Goal: Information Seeking & Learning: Check status

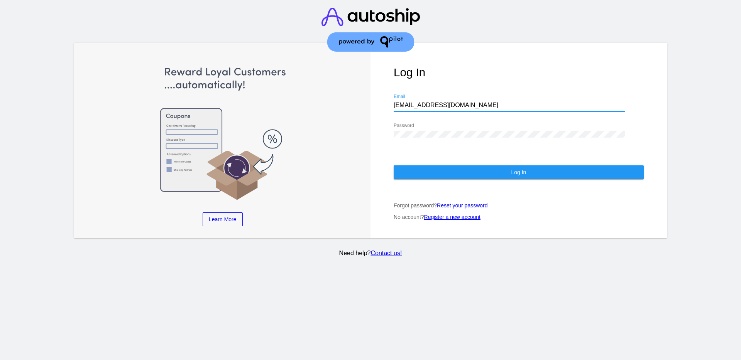
drag, startPoint x: 446, startPoint y: 105, endPoint x: 397, endPoint y: 105, distance: 49.0
click at [394, 105] on input "[EMAIL_ADDRESS][DOMAIN_NAME]" at bounding box center [510, 105] width 232 height 7
paste input "[EMAIL_ADDRESS][DOMAIN_NAME]"
type input "[EMAIL_ADDRESS][DOMAIN_NAME]"
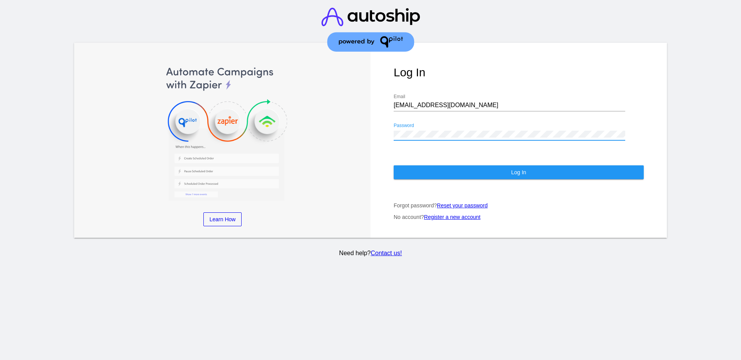
click at [392, 132] on div "Log In [EMAIL_ADDRESS][DOMAIN_NAME] Email Password Log In Forgot password? Rese…" at bounding box center [519, 140] width 296 height 195
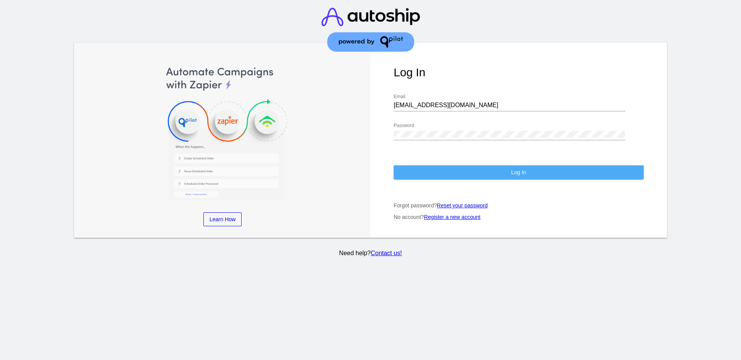
click at [423, 177] on button "Log In" at bounding box center [519, 173] width 250 height 14
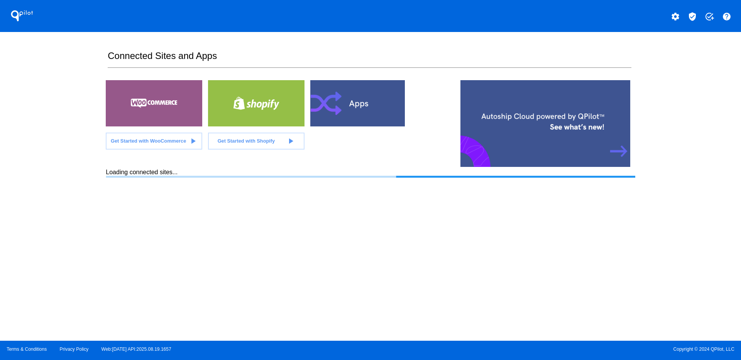
click at [692, 10] on button "verified_user" at bounding box center [692, 15] width 15 height 15
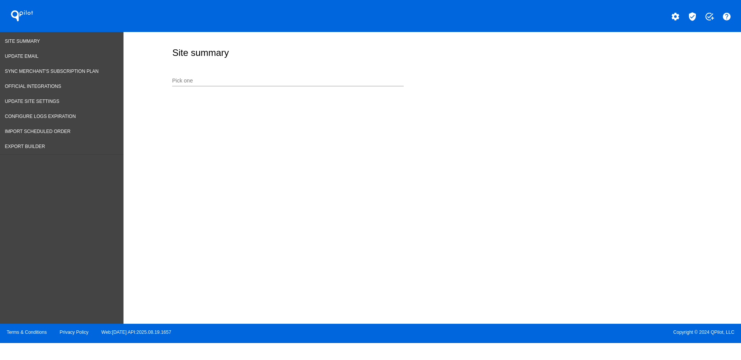
click at [218, 80] on input "Pick one" at bounding box center [288, 81] width 232 height 6
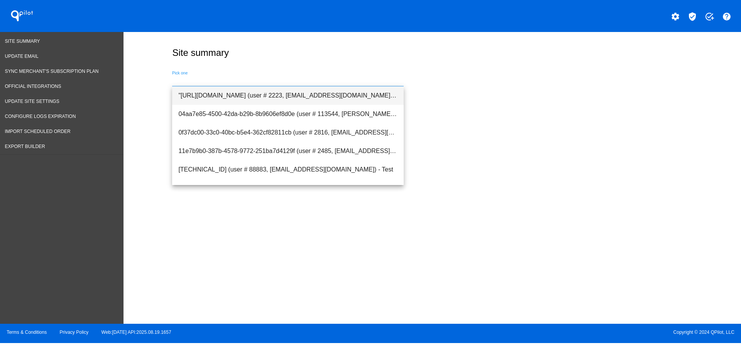
drag, startPoint x: 186, startPoint y: 80, endPoint x: 185, endPoint y: 87, distance: 7.0
click at [186, 80] on input "Pick one" at bounding box center [288, 81] width 232 height 6
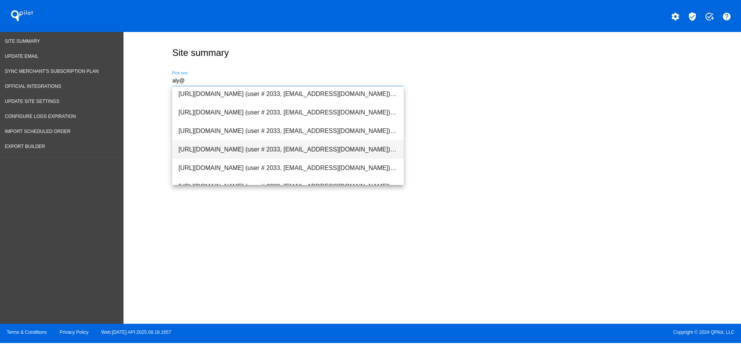
scroll to position [31, 0]
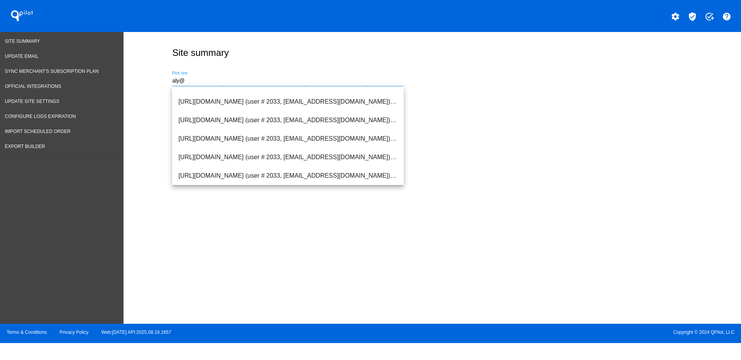
type input "aly@"
drag, startPoint x: 226, startPoint y: 81, endPoint x: 144, endPoint y: 79, distance: 81.9
click at [144, 79] on div "Site summary aly@ Pick one" at bounding box center [433, 176] width 618 height 288
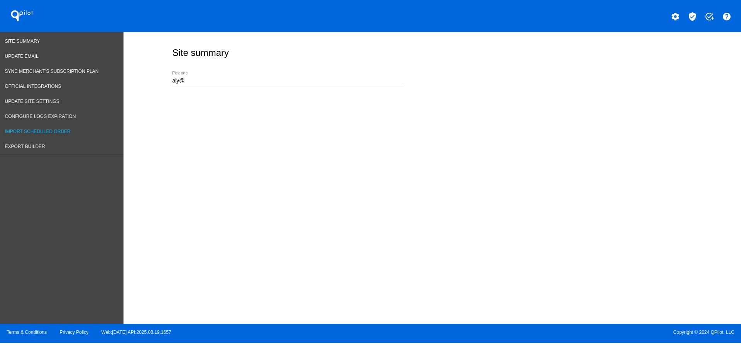
click at [70, 125] on link "Import Scheduled Order" at bounding box center [62, 131] width 124 height 15
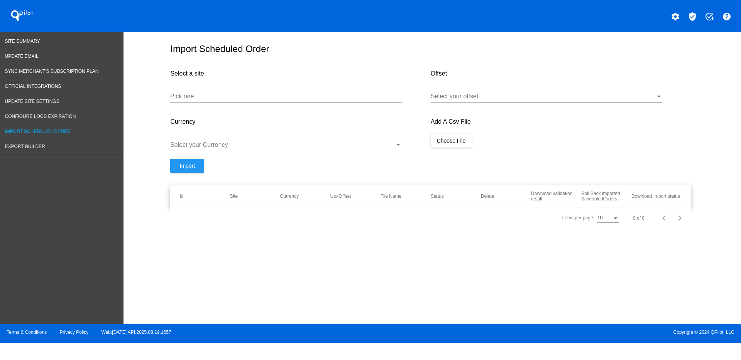
click at [184, 100] on div "Pick one" at bounding box center [286, 93] width 232 height 17
click at [44, 148] on span "Export Builder" at bounding box center [25, 146] width 40 height 5
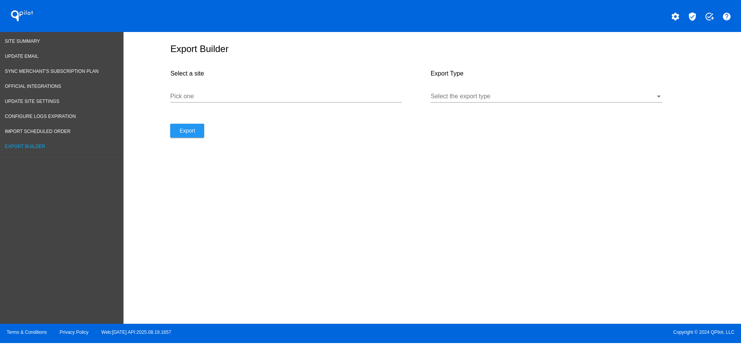
click at [192, 98] on input "Pick one" at bounding box center [286, 96] width 232 height 7
click at [195, 96] on input "Pick one" at bounding box center [286, 96] width 232 height 7
paste input "[URL][DOMAIN_NAME]"
click at [652, 96] on div at bounding box center [543, 96] width 225 height 7
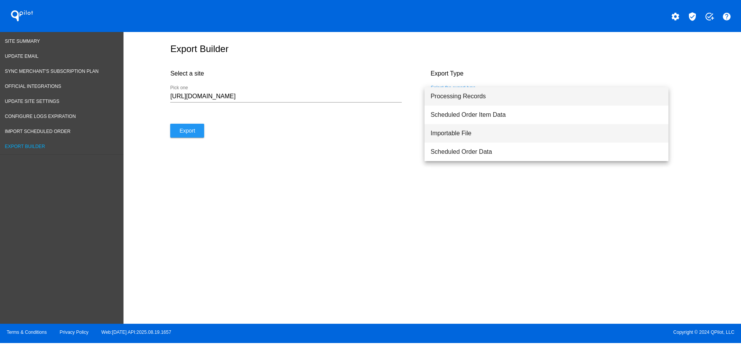
click at [586, 137] on span "Importable File" at bounding box center [547, 133] width 232 height 19
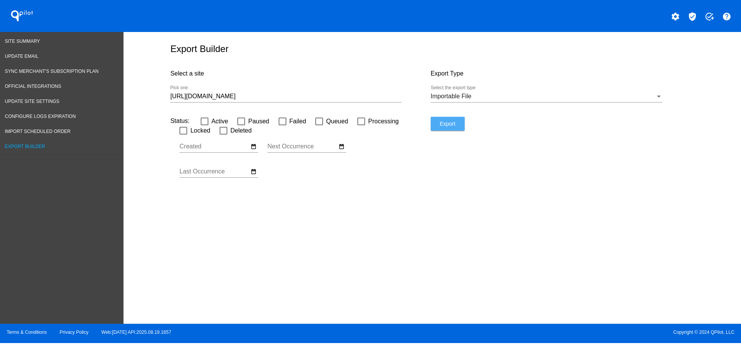
click at [444, 122] on span "Export" at bounding box center [447, 124] width 15 height 6
click at [346, 93] on input "[URL][DOMAIN_NAME]" at bounding box center [286, 96] width 232 height 7
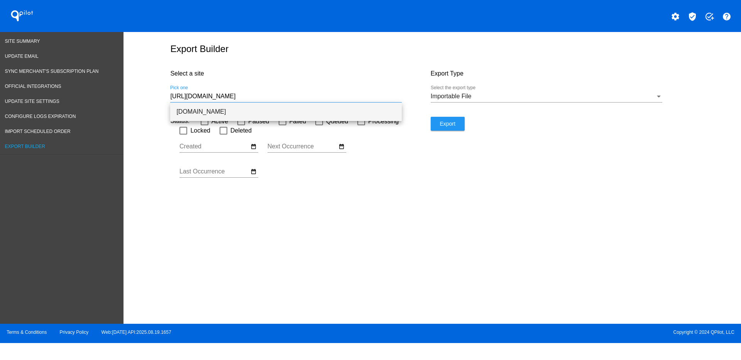
click at [359, 118] on span "[DOMAIN_NAME]" at bounding box center [285, 112] width 219 height 19
type input "[DOMAIN_NAME]"
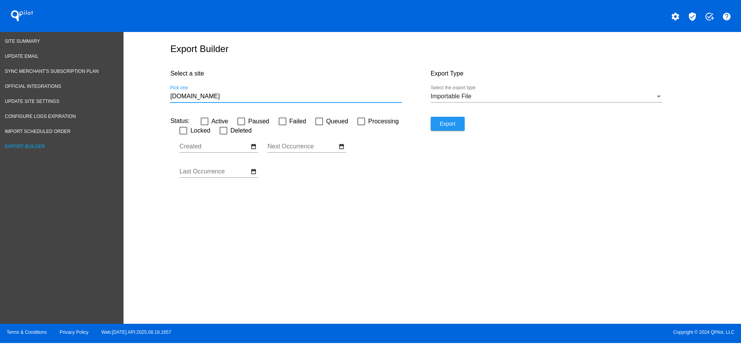
click at [457, 125] on button "Export" at bounding box center [448, 124] width 34 height 14
click at [393, 88] on div "[DOMAIN_NAME] Pick one" at bounding box center [286, 93] width 232 height 17
click at [386, 97] on input "[DOMAIN_NAME]" at bounding box center [286, 96] width 232 height 7
click at [426, 196] on div "Export Builder Select a site [DOMAIN_NAME] Pick one Export Type Importable File…" at bounding box center [433, 176] width 618 height 288
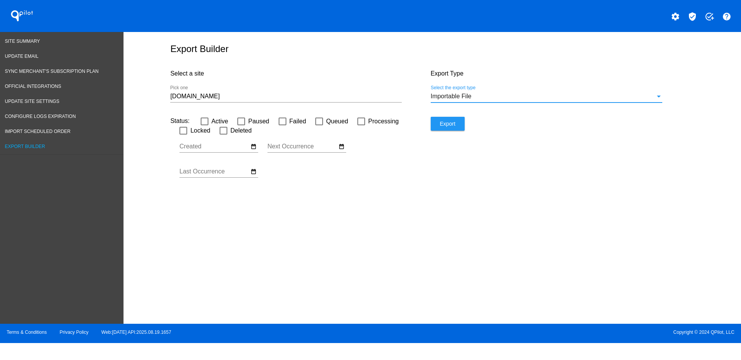
click at [647, 95] on div "Importable File" at bounding box center [543, 96] width 225 height 7
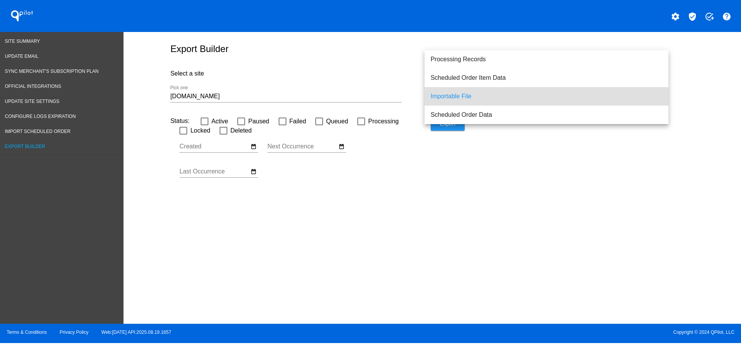
click at [660, 170] on div at bounding box center [370, 180] width 741 height 360
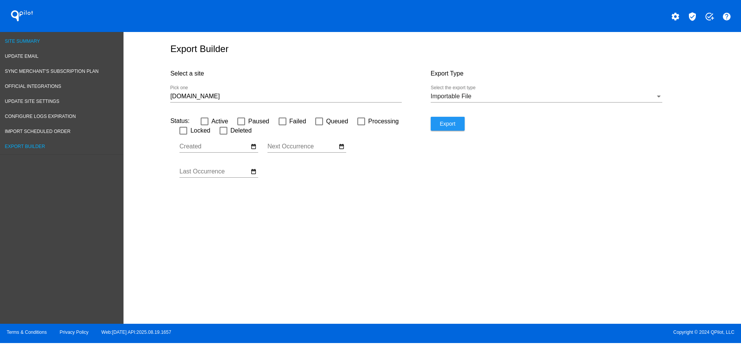
click at [20, 45] on link "Site Summary" at bounding box center [62, 41] width 124 height 15
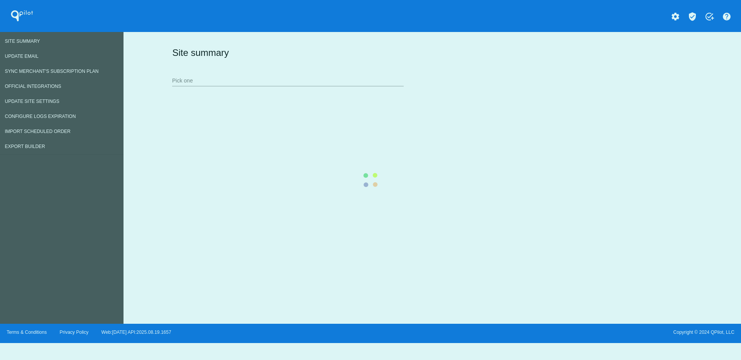
click at [249, 78] on div "Site summary Pick one" at bounding box center [430, 66] width 521 height 53
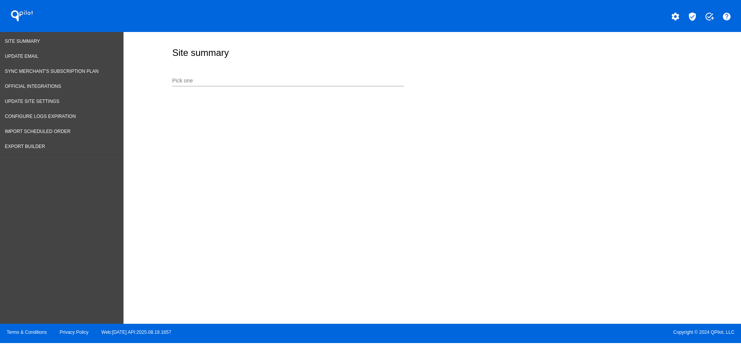
click at [249, 78] on input "Pick one" at bounding box center [288, 81] width 232 height 6
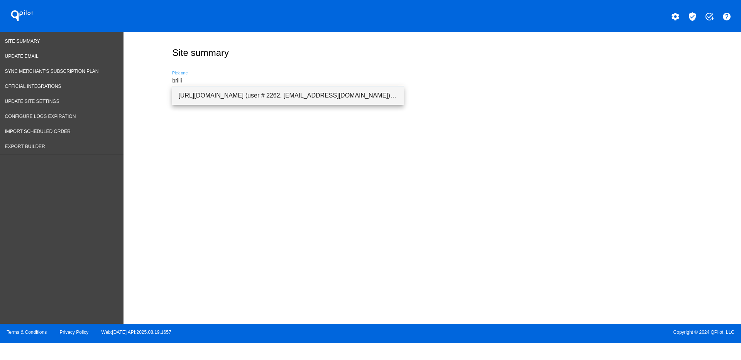
click at [251, 93] on span "[URL][DOMAIN_NAME] (user # 2262, [EMAIL_ADDRESS][DOMAIN_NAME]) - Production" at bounding box center [287, 95] width 219 height 19
type input "[URL][DOMAIN_NAME] (user # 2262, [EMAIL_ADDRESS][DOMAIN_NAME]) - Production"
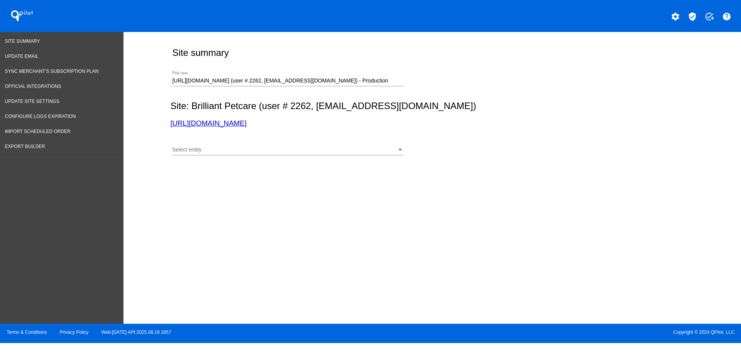
click at [261, 156] on div "Select entity Select entity" at bounding box center [288, 151] width 232 height 22
click at [259, 156] on div "Select entity Select entity" at bounding box center [288, 151] width 232 height 22
click at [255, 150] on div "Select entity" at bounding box center [284, 150] width 225 height 6
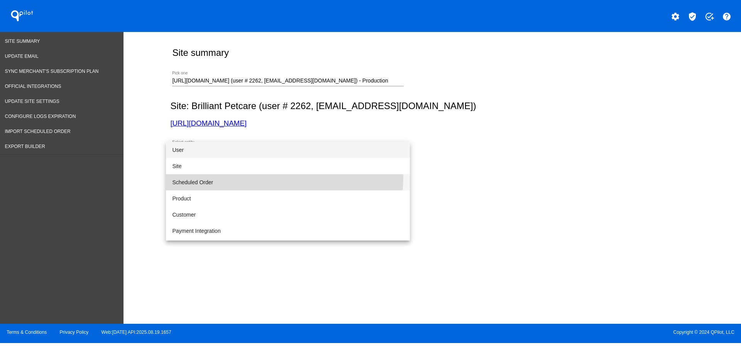
click at [255, 178] on span "Scheduled Order" at bounding box center [288, 182] width 232 height 16
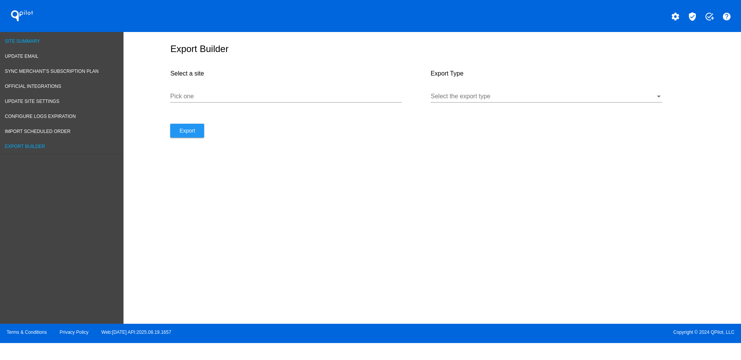
drag, startPoint x: 440, startPoint y: 151, endPoint x: 23, endPoint y: 41, distance: 431.9
click at [23, 41] on span "Site Summary" at bounding box center [22, 41] width 35 height 5
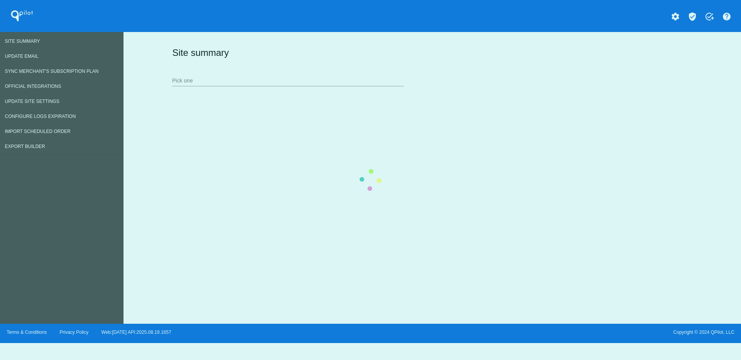
click at [249, 86] on div "Site summary Pick one" at bounding box center [430, 66] width 521 height 53
click at [280, 79] on div "Site summary Pick one" at bounding box center [430, 66] width 521 height 53
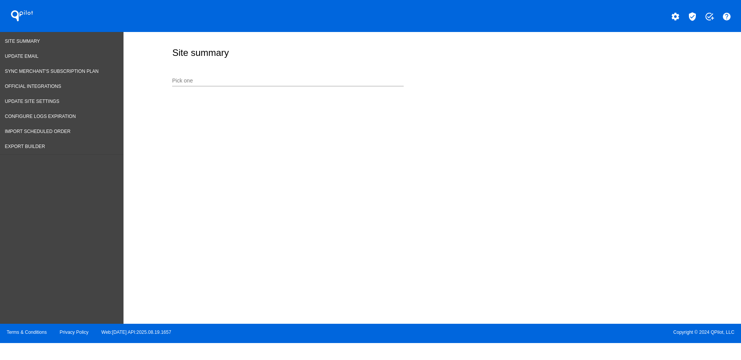
click at [244, 81] on input "Pick one" at bounding box center [288, 81] width 232 height 6
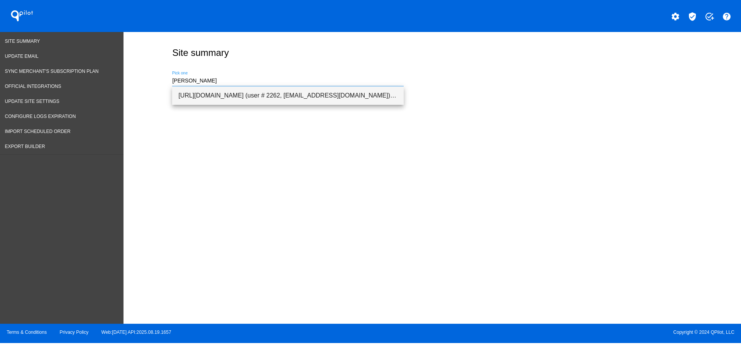
click at [249, 90] on span "[URL][DOMAIN_NAME] (user # 2262, [EMAIL_ADDRESS][DOMAIN_NAME]) - Production" at bounding box center [287, 95] width 219 height 19
type input "[URL][DOMAIN_NAME] (user # 2262, [EMAIL_ADDRESS][DOMAIN_NAME]) - Production"
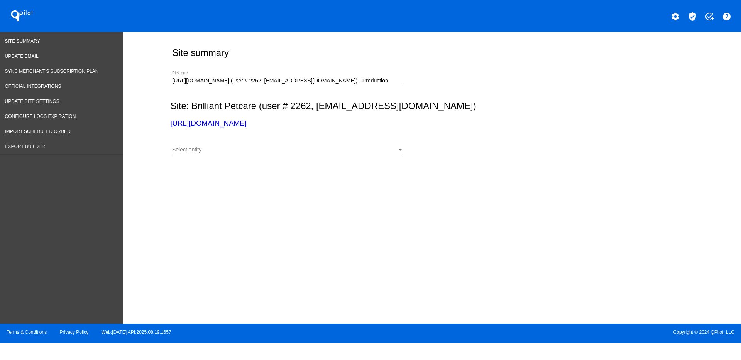
click at [289, 156] on div "Select entity Select entity" at bounding box center [288, 151] width 232 height 22
click at [289, 149] on div "Select entity" at bounding box center [284, 150] width 225 height 6
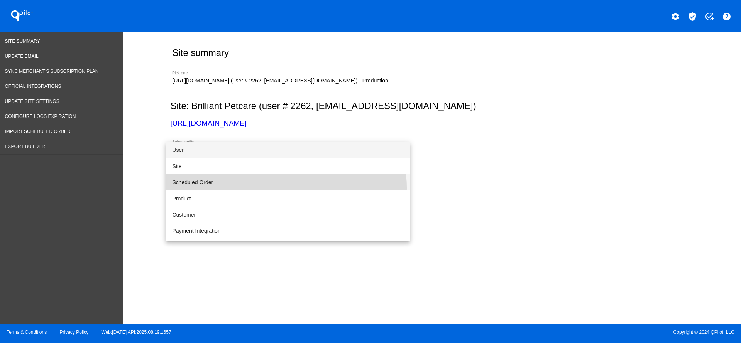
click at [286, 188] on span "Scheduled Order" at bounding box center [288, 182] width 232 height 16
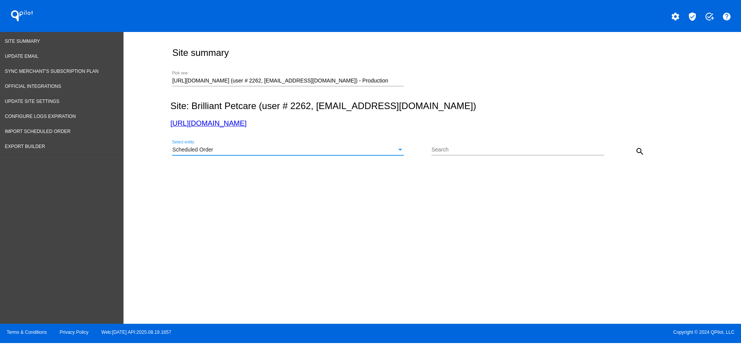
click at [475, 155] on div at bounding box center [517, 155] width 173 height 0
click at [475, 151] on input "Search" at bounding box center [517, 150] width 173 height 6
paste input "1011916"
click at [644, 154] on mat-icon "search" at bounding box center [639, 151] width 9 height 9
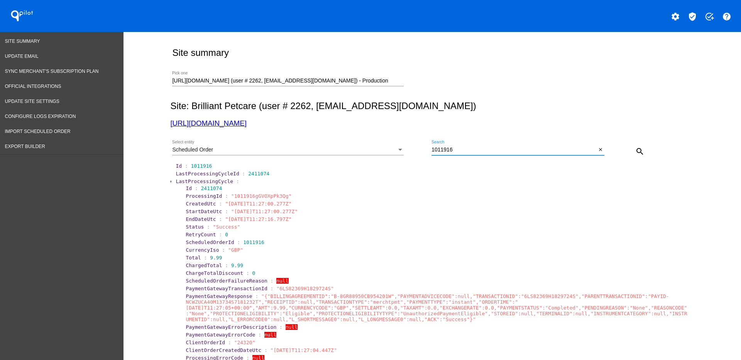
click at [452, 149] on input "1011916" at bounding box center [513, 150] width 165 height 6
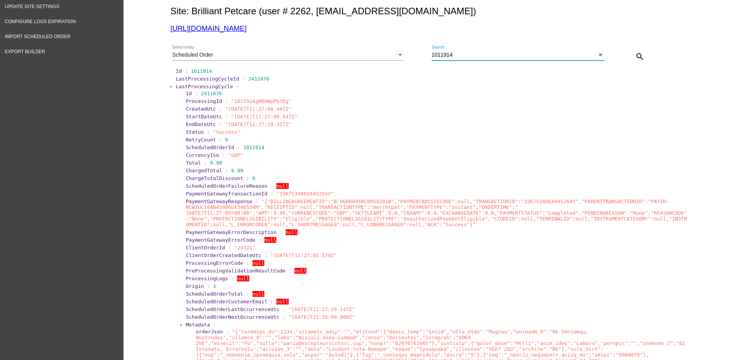
scroll to position [96, 0]
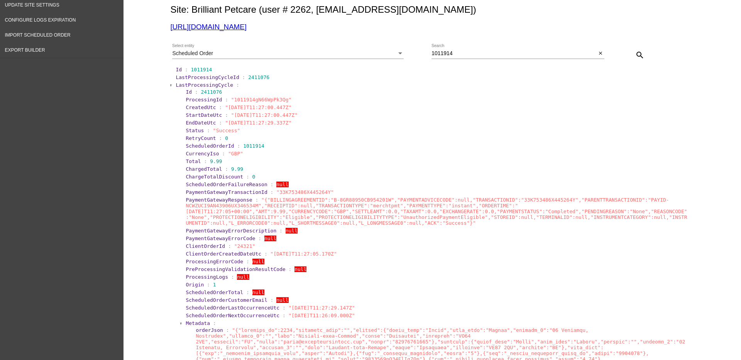
click at [205, 83] on span "LastProcessingCycle" at bounding box center [205, 85] width 58 height 6
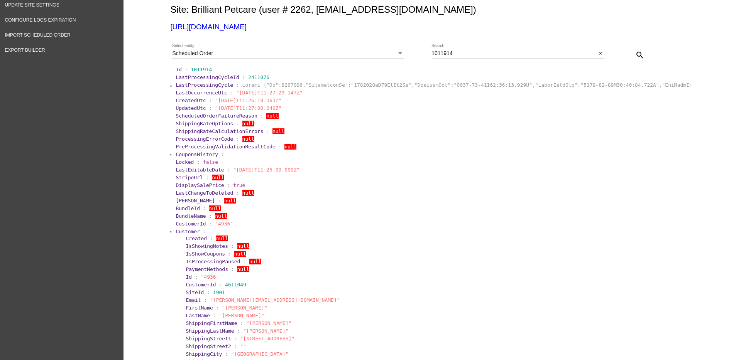
drag, startPoint x: 162, startPoint y: 98, endPoint x: 294, endPoint y: 98, distance: 132.0
copy section "CreatedUtc : "[DATE]T11:26:10.363Z""
click at [182, 230] on span "Customer" at bounding box center [188, 232] width 24 height 6
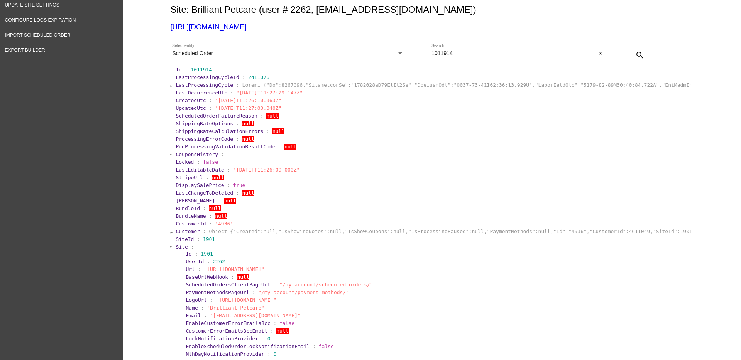
click at [177, 247] on span "Site" at bounding box center [182, 247] width 12 height 6
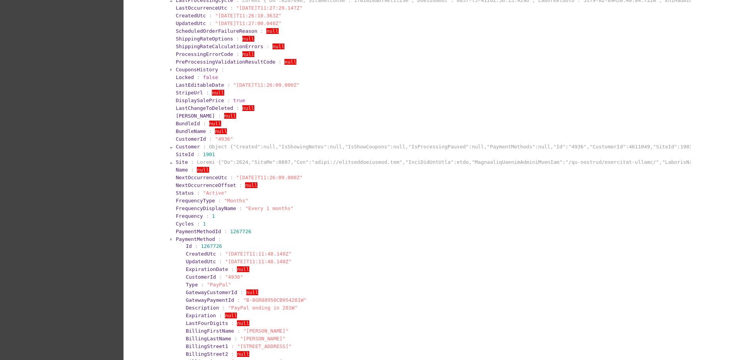
scroll to position [193, 0]
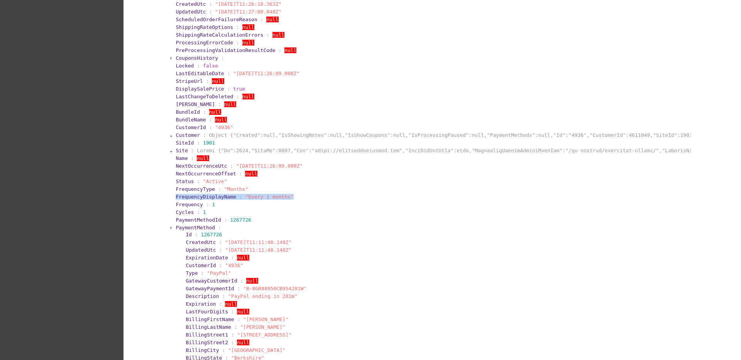
drag, startPoint x: 168, startPoint y: 195, endPoint x: 298, endPoint y: 196, distance: 129.3
copy section "FrequencyDisplayName : "Every 1 months""
click at [200, 228] on span "PaymentMethod" at bounding box center [195, 228] width 39 height 6
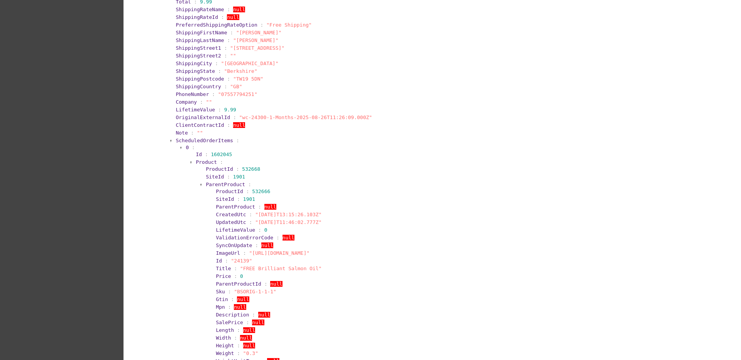
scroll to position [482, 0]
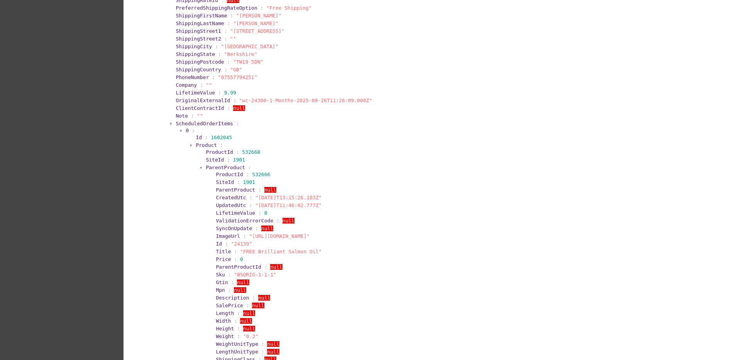
click at [196, 145] on span "Product" at bounding box center [206, 145] width 21 height 6
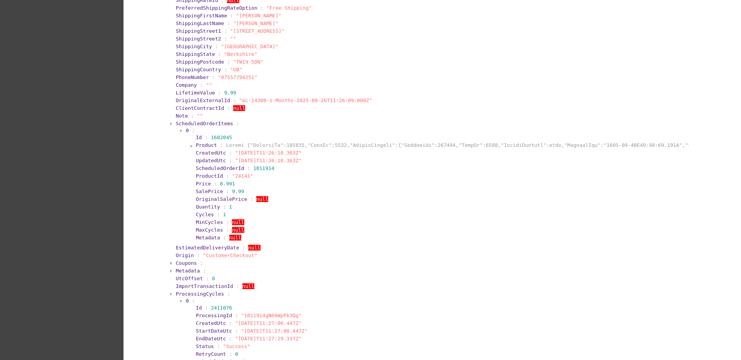
click at [196, 145] on span "Product" at bounding box center [206, 145] width 21 height 6
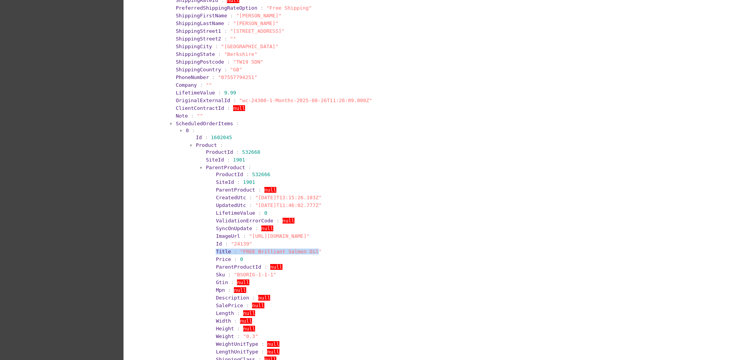
drag, startPoint x: 208, startPoint y: 253, endPoint x: 305, endPoint y: 253, distance: 96.9
click at [305, 253] on section "ProductId : 532666 SiteId : 1901 ParentProduct : null CreatedUtc : "[DATE]T13:1…" at bounding box center [448, 329] width 476 height 317
click at [205, 168] on section "ParentProduct : ProductId : 532666 SiteId : 1901 ParentProduct : null CreatedUt…" at bounding box center [446, 326] width 482 height 325
click at [206, 167] on span "ParentProduct" at bounding box center [225, 168] width 39 height 6
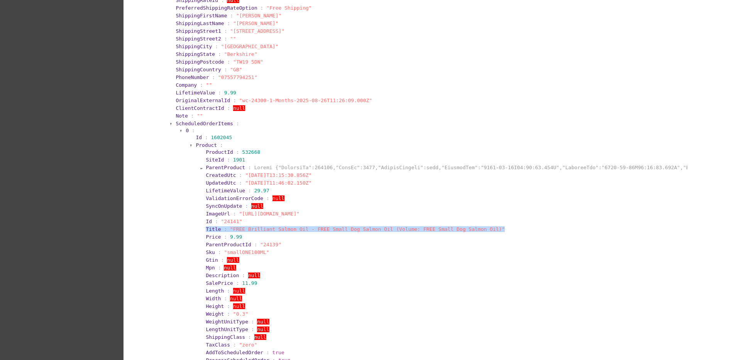
drag, startPoint x: 195, startPoint y: 232, endPoint x: 486, endPoint y: 226, distance: 290.7
click at [486, 226] on section "Product : ProductId : 532668 SiteId : 1901 ParentProduct : CreatedUtc : "[DATE]…" at bounding box center [441, 304] width 493 height 325
copy section "Title : "FREE Brilliant Salmon Oil - FREE Small Dog Salmon Oil (Volume: FREE Sm…"
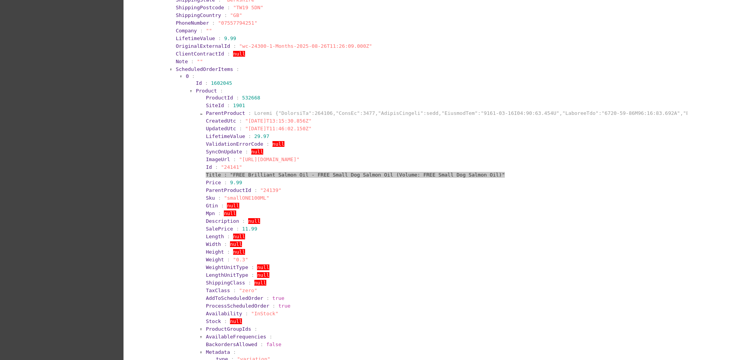
scroll to position [531, 0]
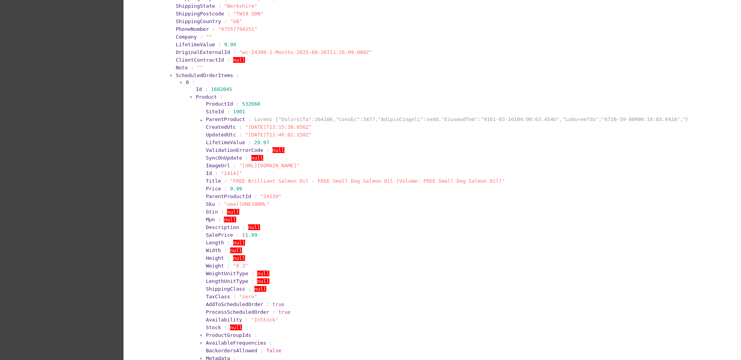
click at [186, 82] on span "0" at bounding box center [187, 83] width 3 height 6
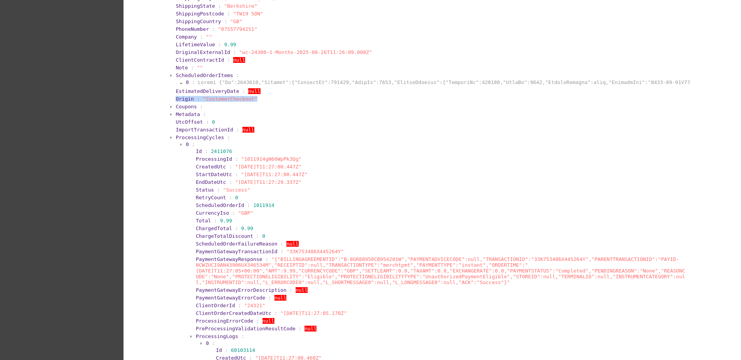
drag, startPoint x: 171, startPoint y: 98, endPoint x: 249, endPoint y: 98, distance: 78.7
click at [249, 98] on section "Origin : "CustomerCheckout"" at bounding box center [433, 98] width 516 height 7
copy section "Origin : "CustomerCheckout""
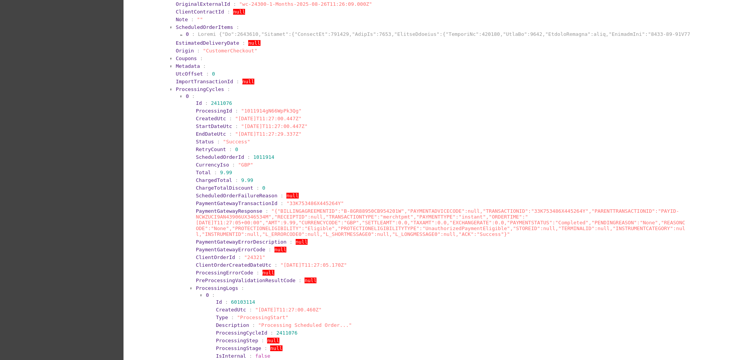
click at [210, 90] on span "ProcessingCycles" at bounding box center [200, 89] width 48 height 6
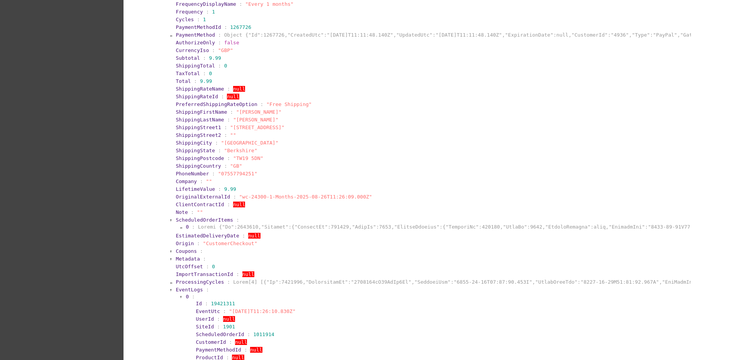
scroll to position [338, 0]
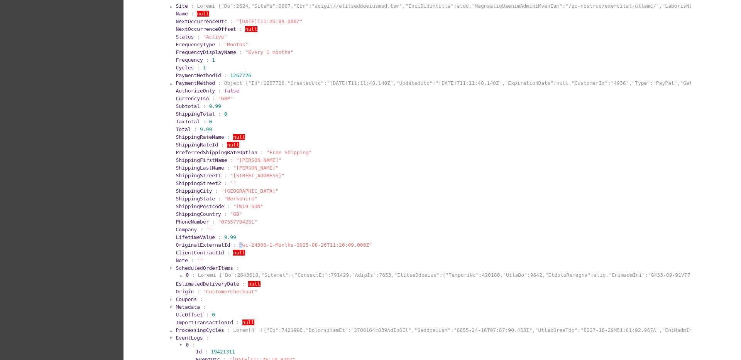
click at [232, 245] on section "OriginalExternalId : "wc-24300-1-Months-2025-08-26T11:26:09.000Z"" at bounding box center [433, 245] width 514 height 6
drag, startPoint x: 159, startPoint y: 245, endPoint x: 369, endPoint y: 243, distance: 210.0
copy section "OriginalExternalId : "wc-24300-1-Months-2025-08-26T11:26:09.000Z""
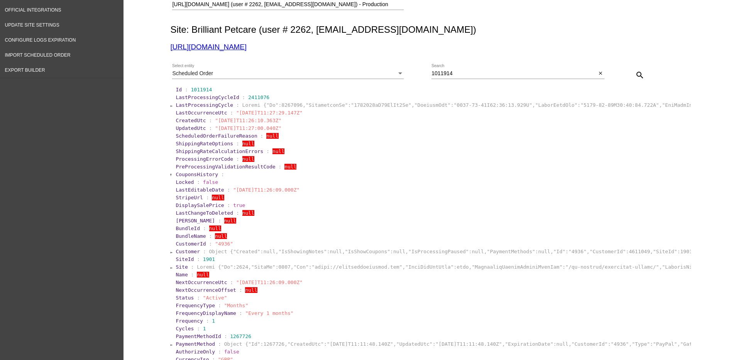
scroll to position [0, 0]
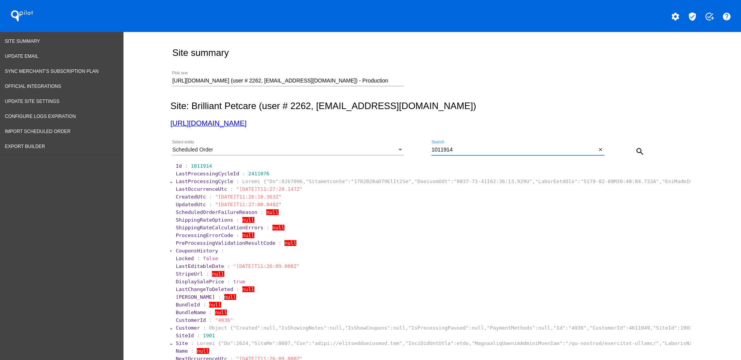
drag, startPoint x: 469, startPoint y: 151, endPoint x: 425, endPoint y: 148, distance: 44.1
click at [431, 149] on input "1011914" at bounding box center [513, 150] width 165 height 6
click at [425, 148] on div "Scheduled Order Select entity" at bounding box center [301, 151] width 259 height 22
click at [457, 152] on input "1011914" at bounding box center [513, 150] width 165 height 6
click at [635, 151] on mat-icon "search" at bounding box center [639, 151] width 9 height 9
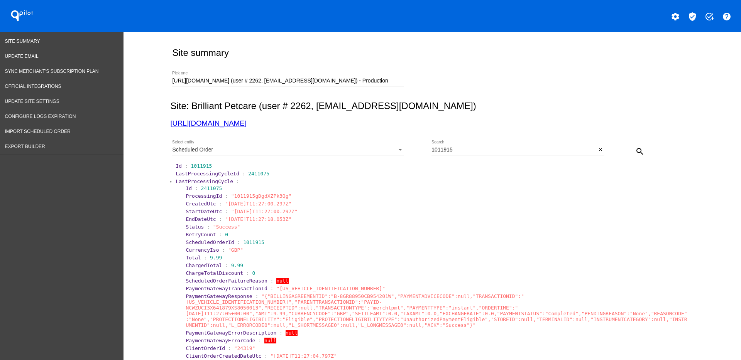
click at [193, 181] on span "LastProcessingCycle" at bounding box center [205, 182] width 58 height 6
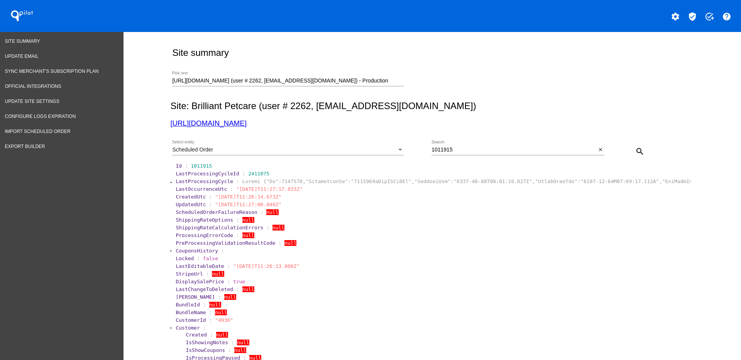
drag, startPoint x: 168, startPoint y: 195, endPoint x: 308, endPoint y: 195, distance: 139.3
copy section "CreatedUtc : "[DATE]T11:26:14.673Z""
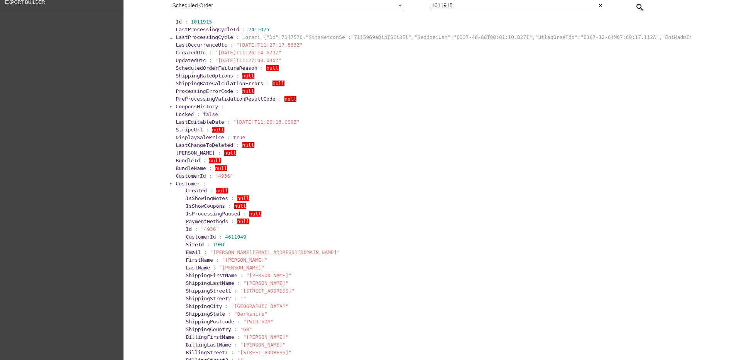
scroll to position [145, 0]
click at [176, 182] on span "Customer" at bounding box center [188, 184] width 24 height 6
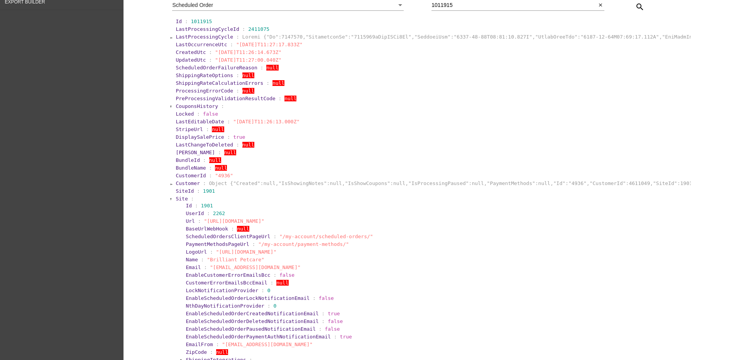
click at [176, 198] on span "Site" at bounding box center [182, 199] width 12 height 6
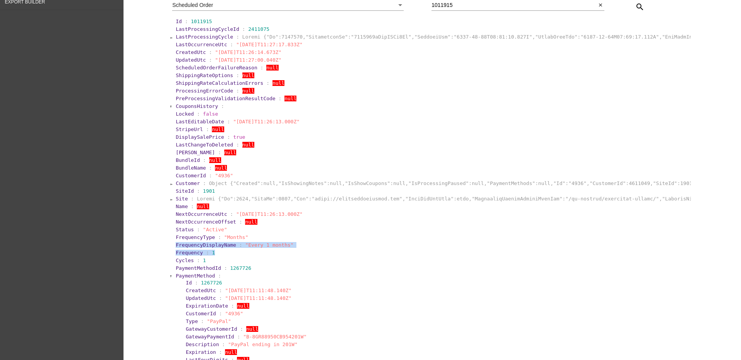
drag, startPoint x: 166, startPoint y: 247, endPoint x: 330, endPoint y: 250, distance: 163.3
copy section "FrequencyDisplayName : "Every 1 months" Frequency : 1"
click at [187, 277] on span "PaymentMethod" at bounding box center [195, 276] width 39 height 6
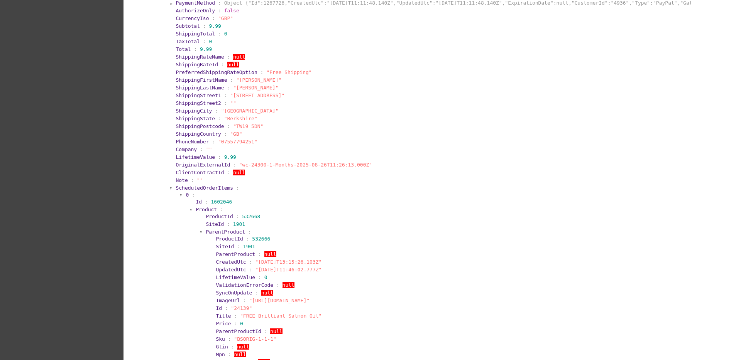
scroll to position [434, 0]
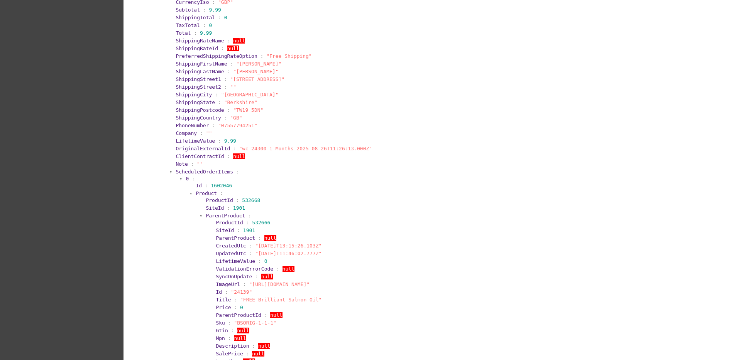
click at [203, 193] on span "Product" at bounding box center [206, 194] width 21 height 6
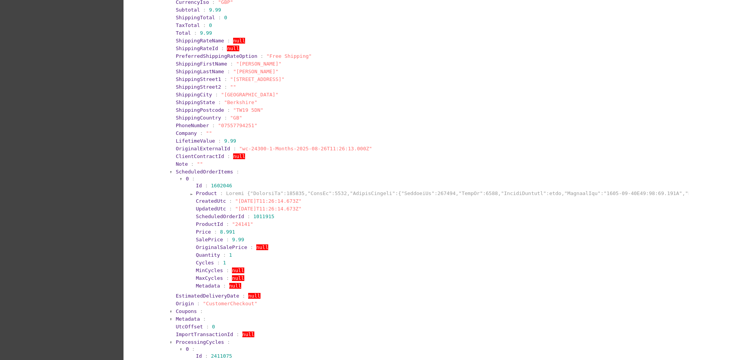
click at [203, 193] on span "Product" at bounding box center [206, 194] width 21 height 6
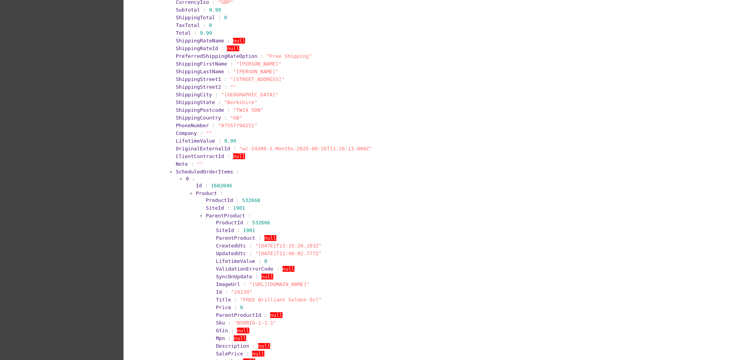
click at [209, 217] on span "ParentProduct" at bounding box center [225, 216] width 39 height 6
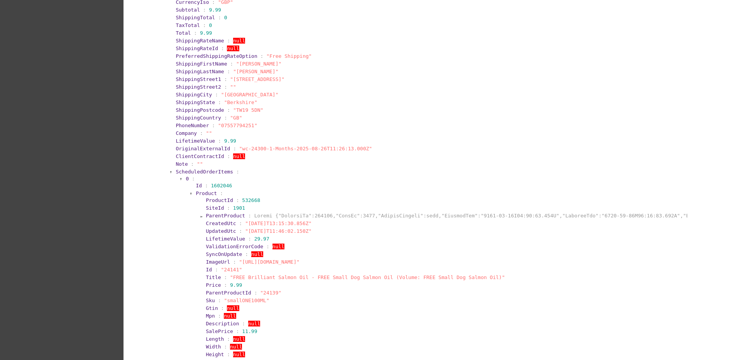
scroll to position [531, 0]
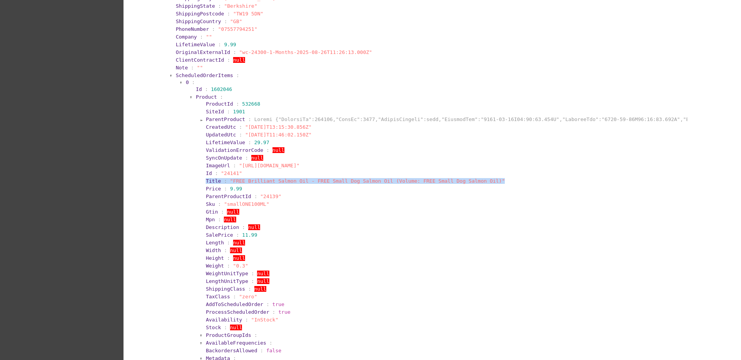
drag, startPoint x: 189, startPoint y: 180, endPoint x: 478, endPoint y: 183, distance: 288.7
click at [478, 183] on section "Id : 1602046 Product : ProductId : 532668 SiteId : 1901 ParentProduct : Created…" at bounding box center [439, 298] width 498 height 426
copy section "Title : "FREE Brilliant Salmon Oil - FREE Small Dog Salmon Oil (Volume: FREE Sm…"
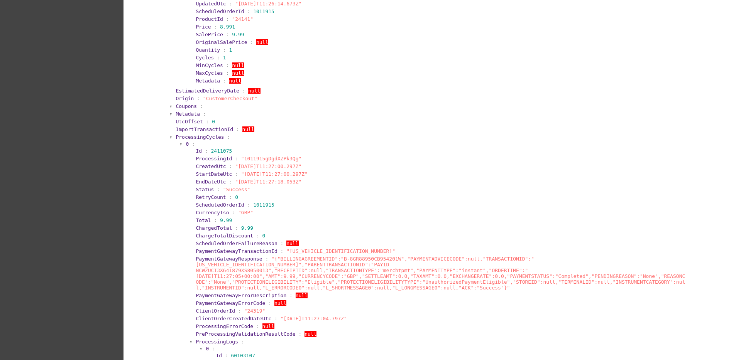
scroll to position [965, 0]
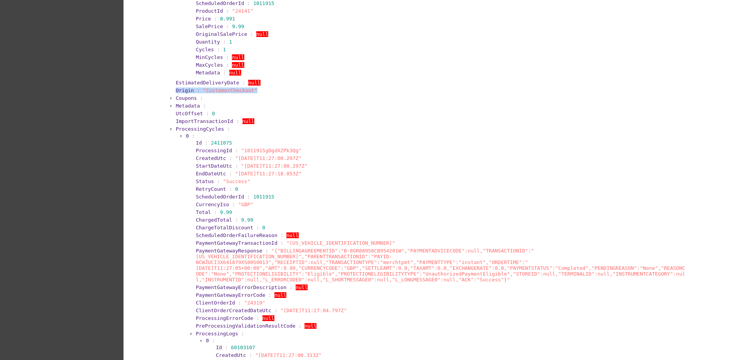
drag, startPoint x: 163, startPoint y: 91, endPoint x: 255, endPoint y: 89, distance: 91.5
copy section "Origin : "CustomerCheckout""
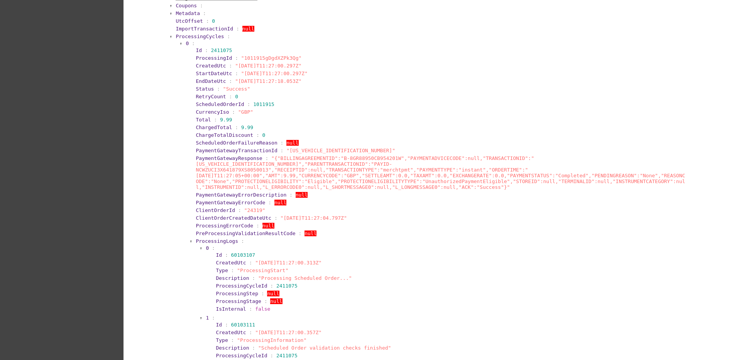
scroll to position [1061, 0]
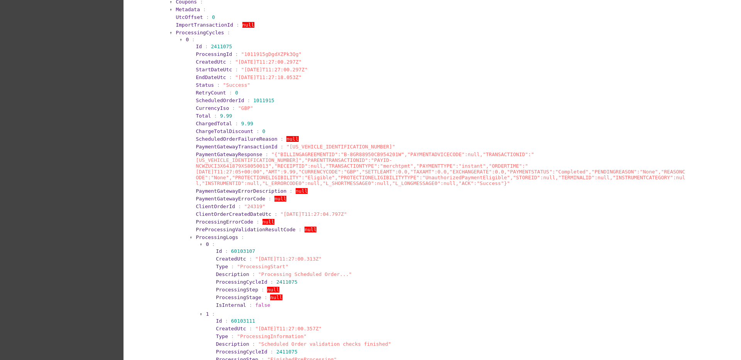
click at [213, 32] on span "ProcessingCycles" at bounding box center [200, 33] width 48 height 6
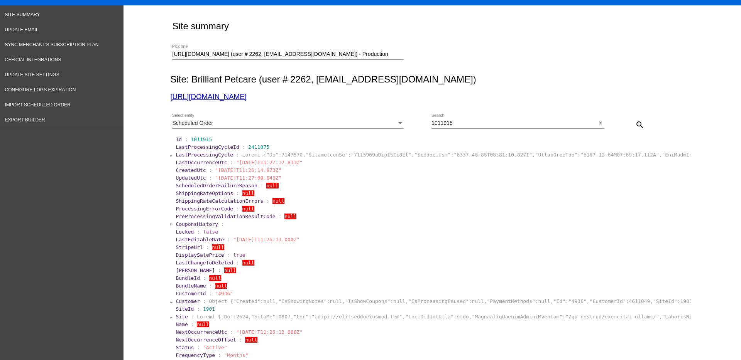
scroll to position [0, 0]
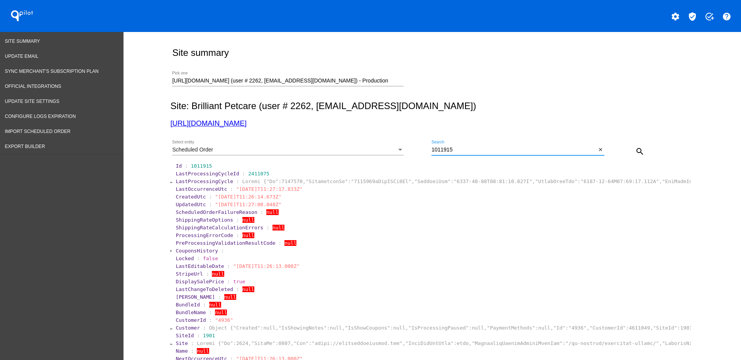
click at [457, 149] on input "1011915" at bounding box center [513, 150] width 165 height 6
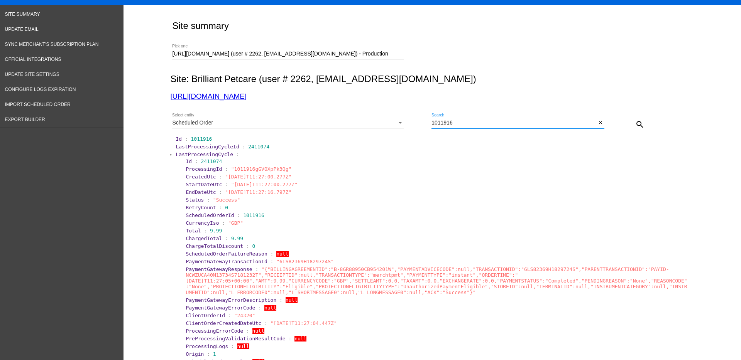
scroll to position [48, 0]
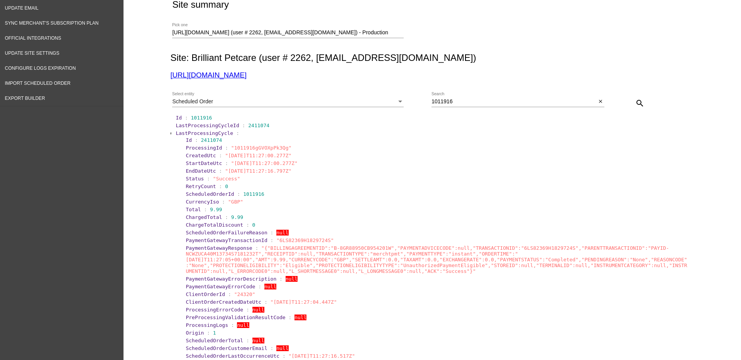
click at [193, 134] on span "LastProcessingCycle" at bounding box center [205, 133] width 58 height 6
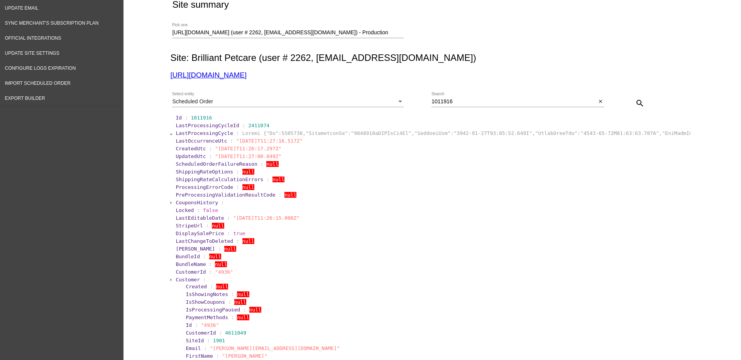
drag, startPoint x: 169, startPoint y: 149, endPoint x: 281, endPoint y: 151, distance: 112.3
copy section "CreatedUtc : "[DATE]T11:26:17.297Z""
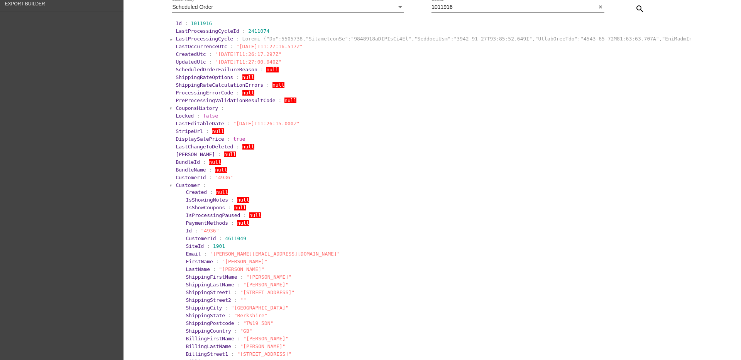
scroll to position [193, 0]
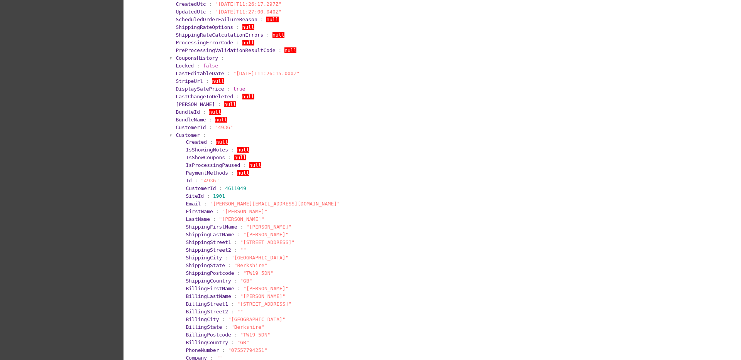
click at [177, 133] on span "Customer" at bounding box center [188, 135] width 24 height 6
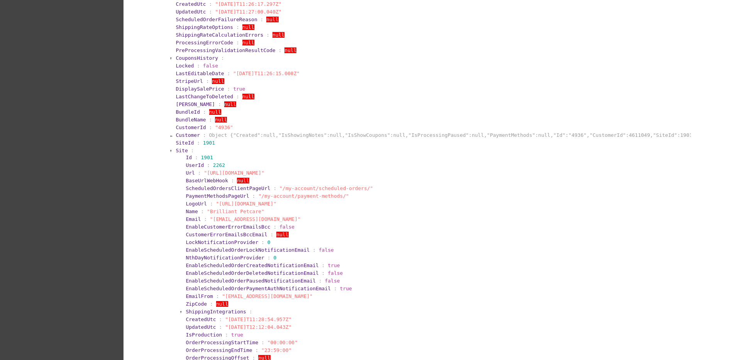
click at [176, 152] on span "Site" at bounding box center [182, 151] width 12 height 6
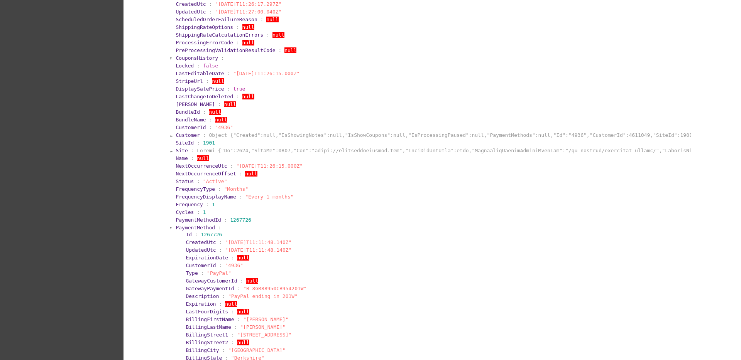
drag, startPoint x: 170, startPoint y: 165, endPoint x: 324, endPoint y: 164, distance: 154.4
drag, startPoint x: 167, startPoint y: 191, endPoint x: 302, endPoint y: 197, distance: 135.2
drag, startPoint x: 302, startPoint y: 197, endPoint x: 212, endPoint y: 198, distance: 90.3
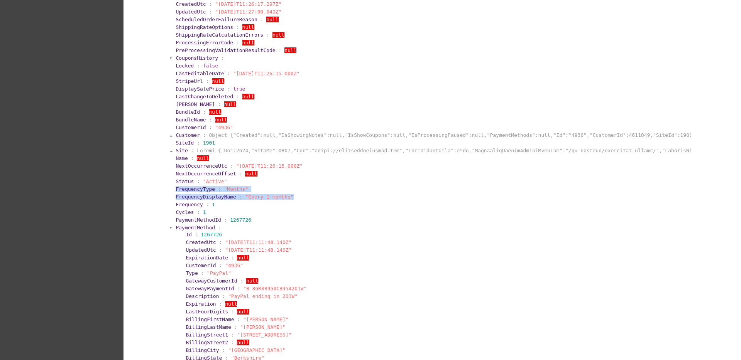
click at [302, 197] on section "FrequencyDisplayName : "Every 1 months"" at bounding box center [433, 197] width 514 height 6
click at [175, 200] on section "FrequencyDisplayName : "Every 1 months"" at bounding box center [433, 196] width 516 height 7
drag, startPoint x: 166, startPoint y: 198, endPoint x: 211, endPoint y: 204, distance: 45.5
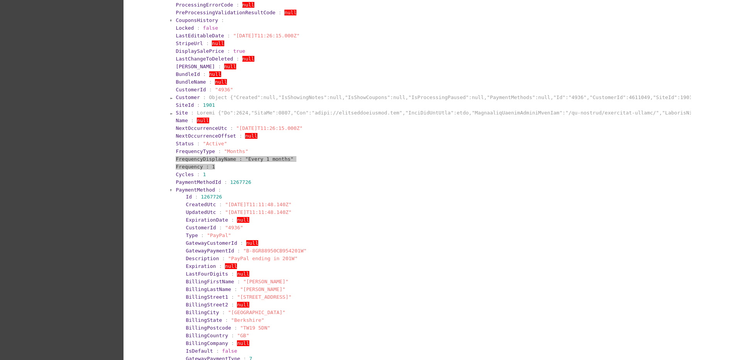
scroll to position [289, 0]
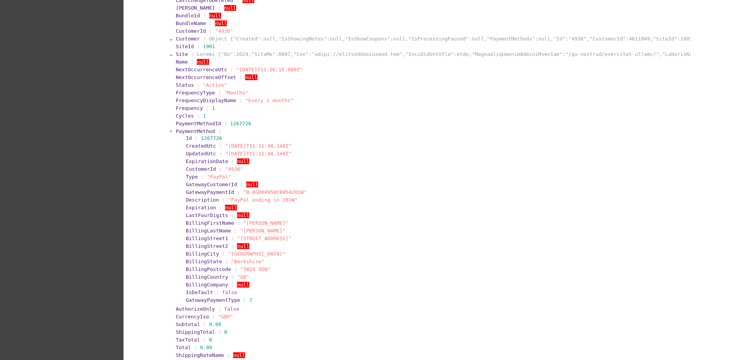
click at [184, 132] on span "PaymentMethod" at bounding box center [195, 132] width 39 height 6
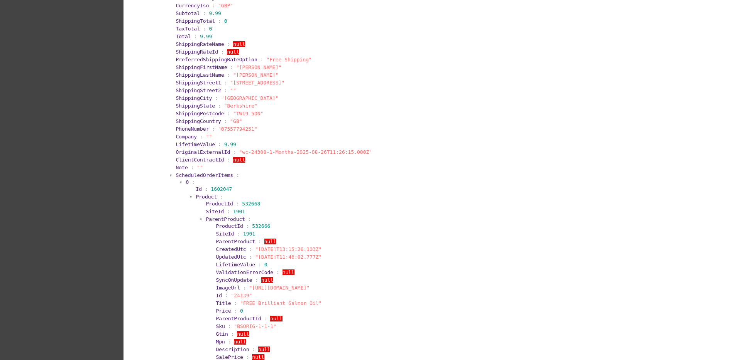
scroll to position [434, 0]
click at [198, 194] on span "Product" at bounding box center [206, 194] width 21 height 6
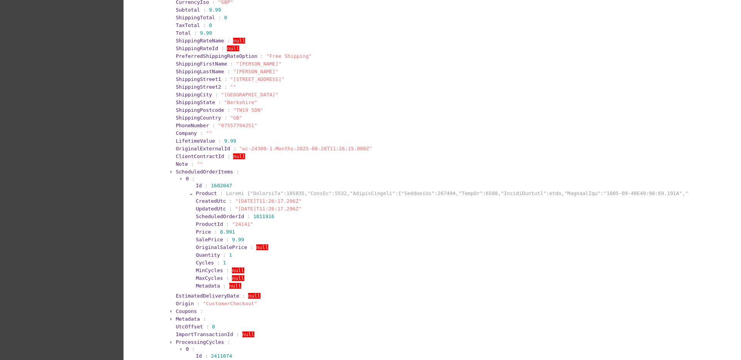
click at [198, 194] on span "Product" at bounding box center [206, 194] width 21 height 6
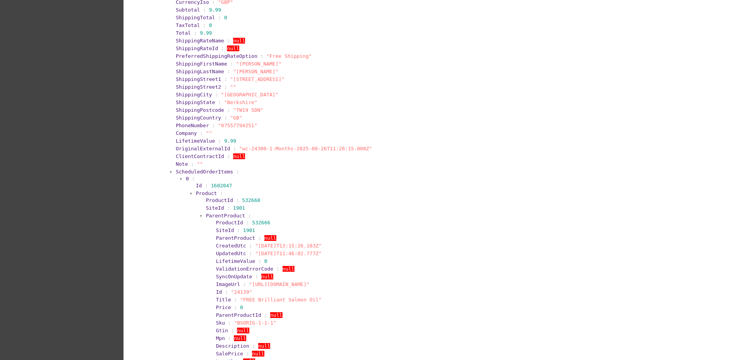
click at [209, 215] on span "ParentProduct" at bounding box center [225, 216] width 39 height 6
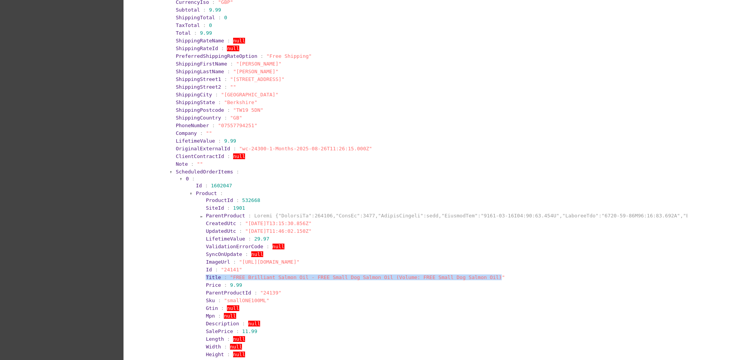
drag, startPoint x: 193, startPoint y: 275, endPoint x: 473, endPoint y: 277, distance: 280.2
click at [473, 277] on section "Product : ProductId : 532668 SiteId : 1901 ParentProduct : CreatedUtc : "[DATE]…" at bounding box center [441, 352] width 493 height 325
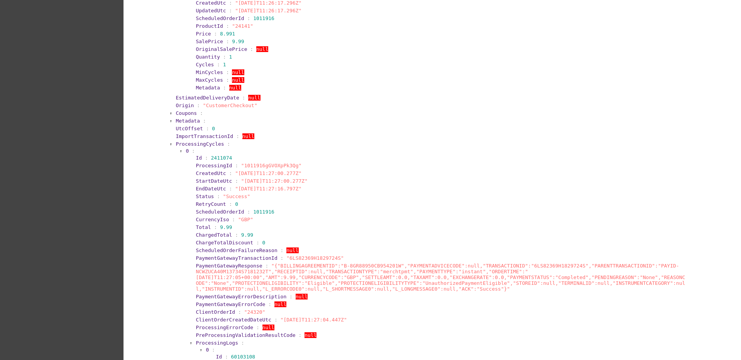
scroll to position [965, 0]
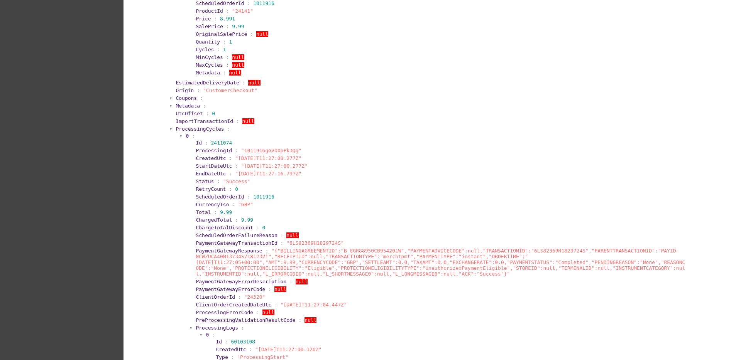
click at [187, 129] on span "ProcessingCycles" at bounding box center [200, 129] width 48 height 6
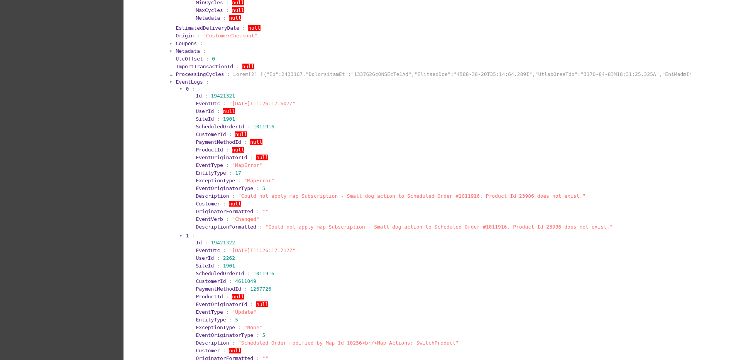
scroll to position [1022, 0]
drag, startPoint x: 487, startPoint y: 195, endPoint x: 501, endPoint y: 195, distance: 13.9
click at [501, 195] on span ""Could not apply map Subscription - Small dog action to Scheduled Order #101191…" at bounding box center [411, 194] width 347 height 6
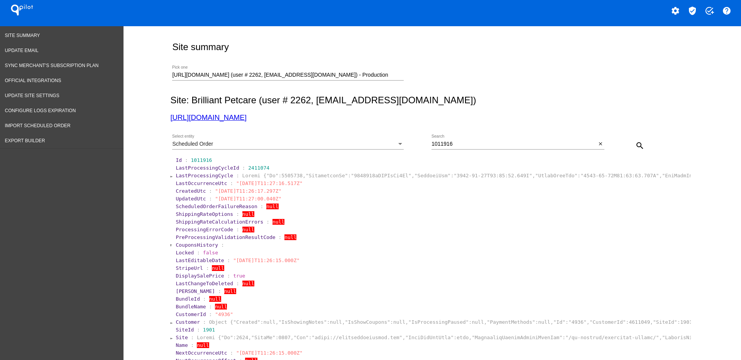
scroll to position [0, 0]
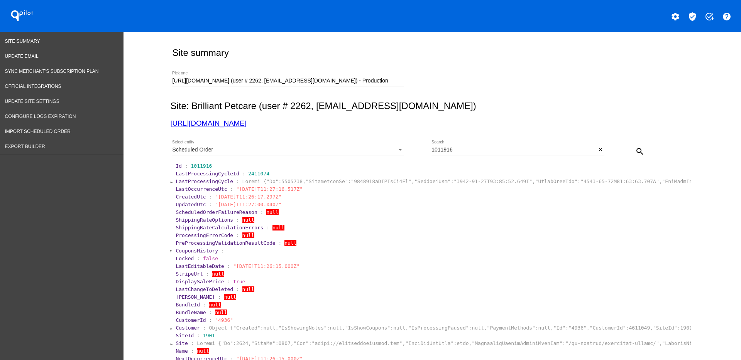
click at [369, 145] on div "Scheduled Order Select entity" at bounding box center [288, 147] width 232 height 15
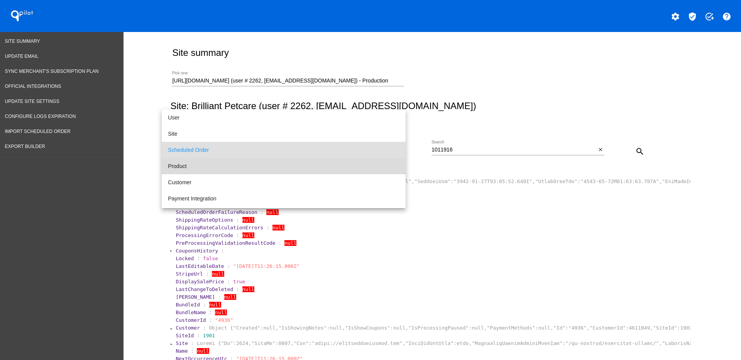
click at [351, 162] on span "Product" at bounding box center [284, 166] width 232 height 16
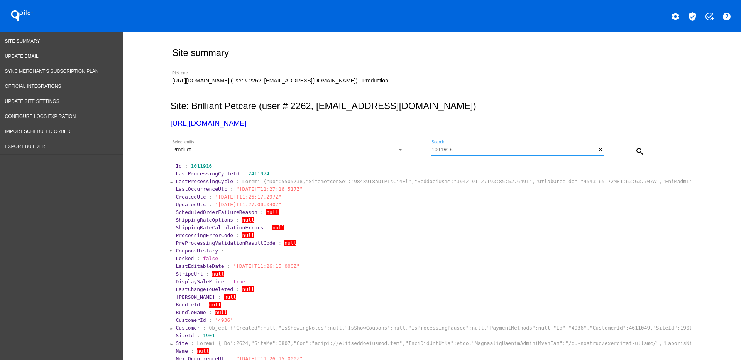
drag, startPoint x: 460, startPoint y: 150, endPoint x: 423, endPoint y: 151, distance: 36.3
click at [423, 151] on div "Product Select entity 1011916 Search close search" at bounding box center [430, 148] width 521 height 27
paste input "2398"
type input "23986"
click at [635, 151] on mat-icon "search" at bounding box center [639, 151] width 9 height 9
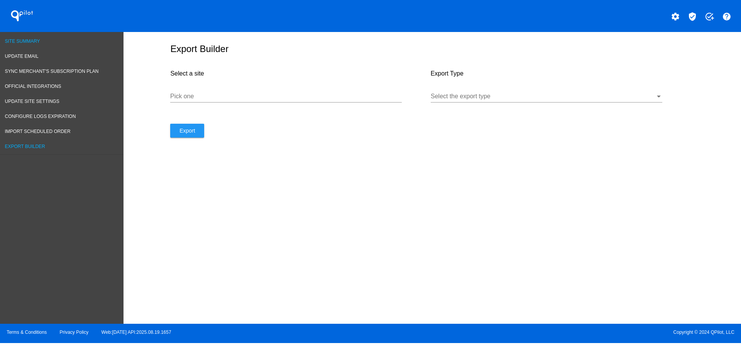
click at [28, 39] on span "Site Summary" at bounding box center [22, 41] width 35 height 5
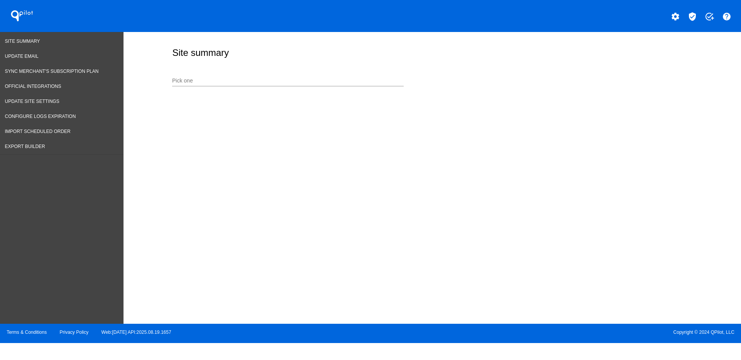
click at [245, 77] on div "Pick one" at bounding box center [288, 78] width 232 height 15
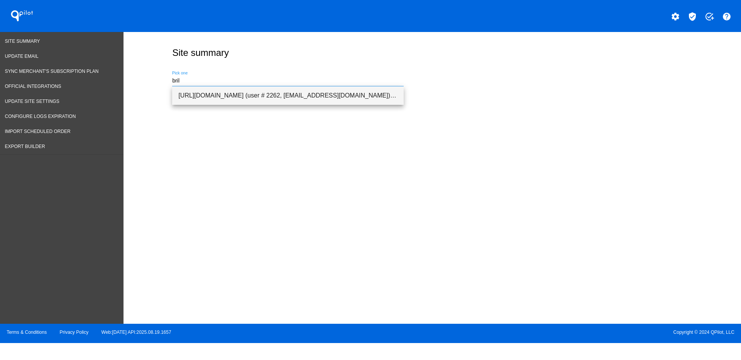
click at [259, 88] on span "[URL][DOMAIN_NAME] (user # 2262, [EMAIL_ADDRESS][DOMAIN_NAME]) - Production" at bounding box center [287, 95] width 219 height 19
type input "[URL][DOMAIN_NAME] (user # 2262, [EMAIL_ADDRESS][DOMAIN_NAME]) - Production"
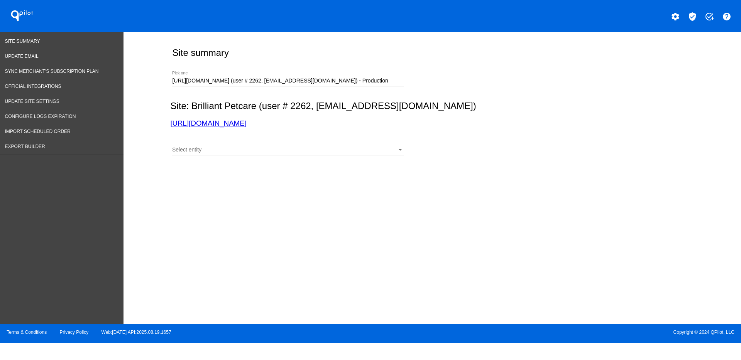
click at [252, 155] on div at bounding box center [288, 155] width 232 height 0
click at [252, 150] on div "Select entity" at bounding box center [284, 150] width 225 height 6
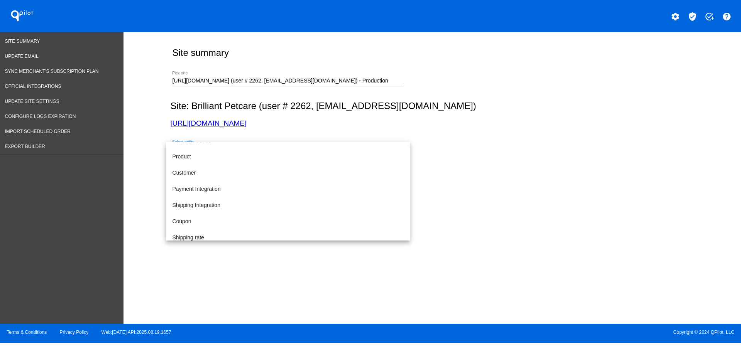
scroll to position [80, 0]
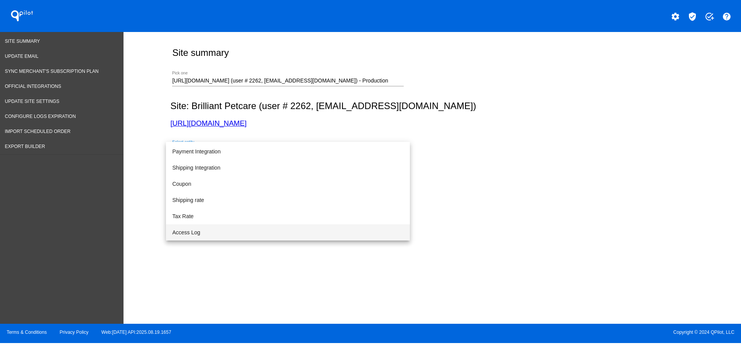
click at [250, 229] on span "Access Log" at bounding box center [288, 233] width 232 height 16
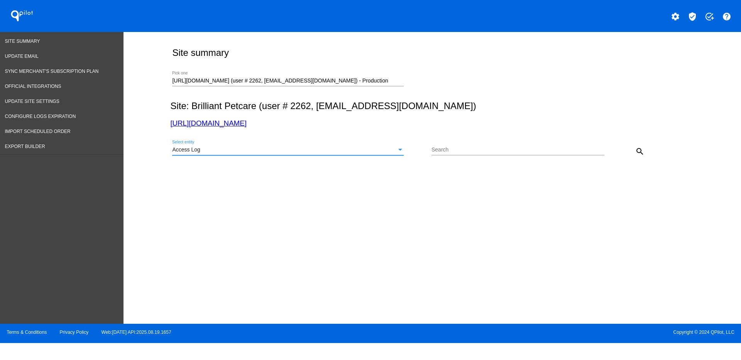
click at [653, 146] on div "Access Log Select entity Search search" at bounding box center [430, 148] width 521 height 27
click at [635, 151] on mat-icon "search" at bounding box center [639, 151] width 9 height 9
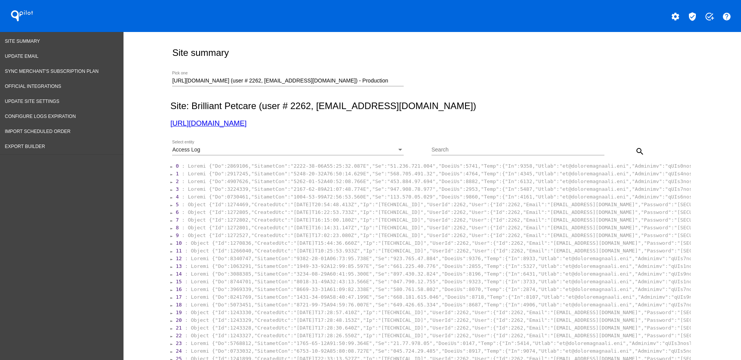
click at [256, 170] on section "1 :" at bounding box center [433, 173] width 516 height 7
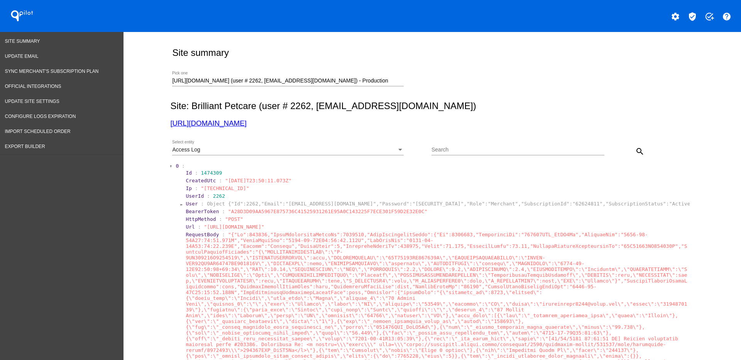
click at [176, 164] on span "0" at bounding box center [177, 166] width 3 height 6
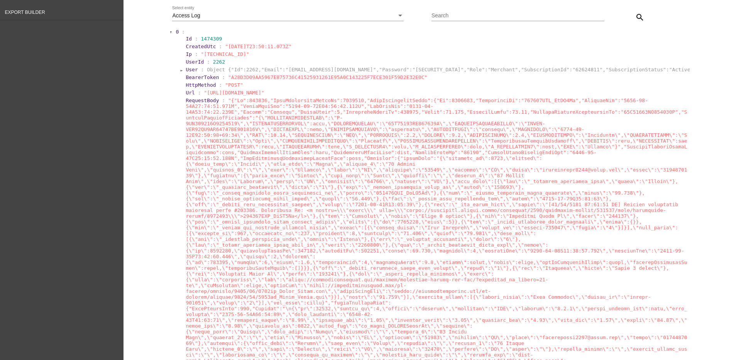
scroll to position [48, 0]
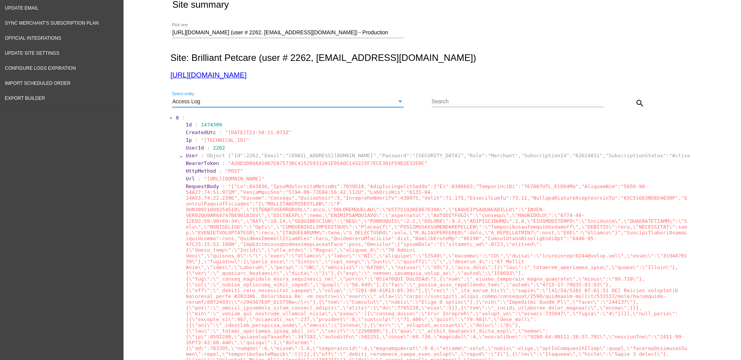
click at [388, 99] on div "Access Log" at bounding box center [284, 102] width 225 height 6
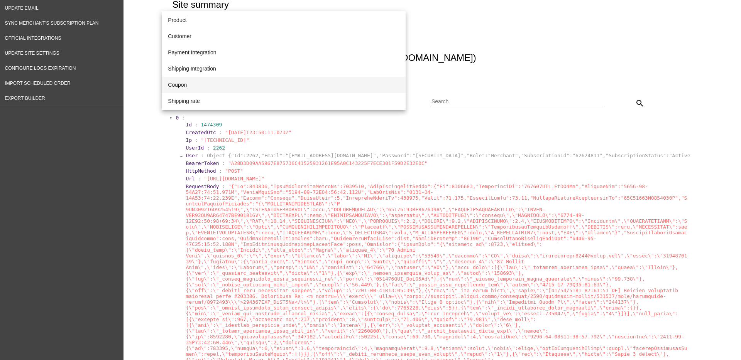
scroll to position [31, 0]
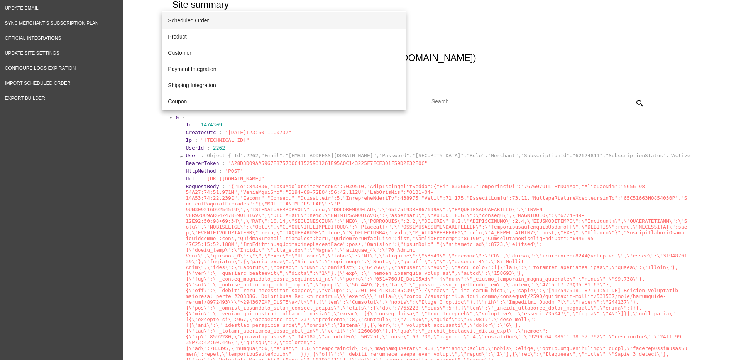
click at [252, 24] on span "Scheduled Order" at bounding box center [284, 20] width 232 height 16
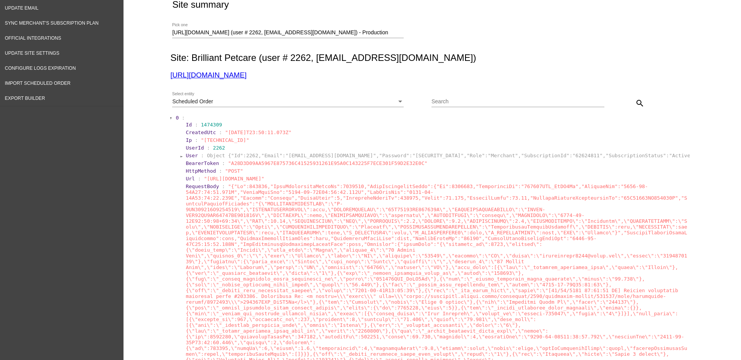
drag, startPoint x: 438, startPoint y: 94, endPoint x: 444, endPoint y: 100, distance: 8.2
click at [438, 94] on div "Search" at bounding box center [517, 99] width 173 height 15
paste input "1011914"
type input "1011914"
click at [635, 103] on mat-icon "search" at bounding box center [639, 103] width 9 height 9
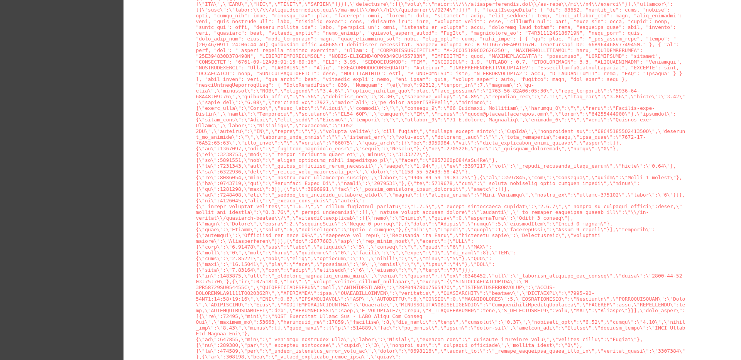
scroll to position [9931, 0]
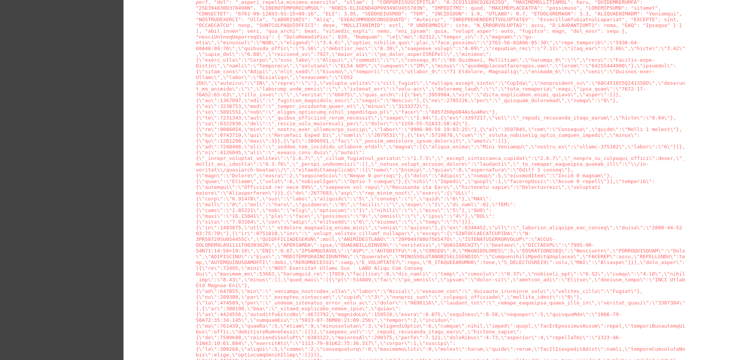
drag, startPoint x: 187, startPoint y: 194, endPoint x: 558, endPoint y: 193, distance: 371.7
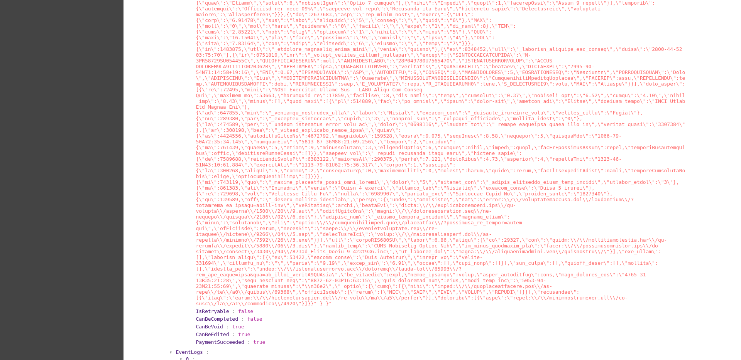
scroll to position [10124, 0]
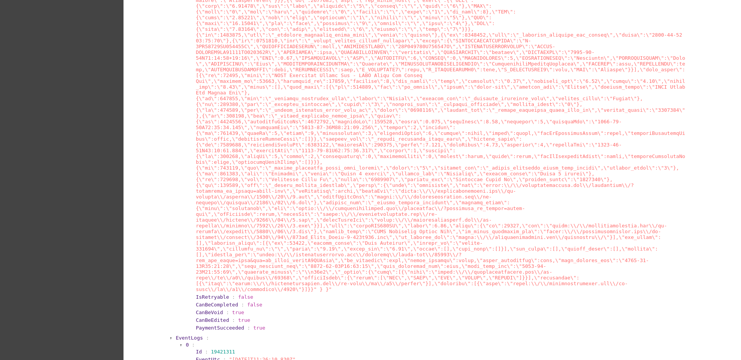
drag, startPoint x: 183, startPoint y: 147, endPoint x: 435, endPoint y: 146, distance: 252.4
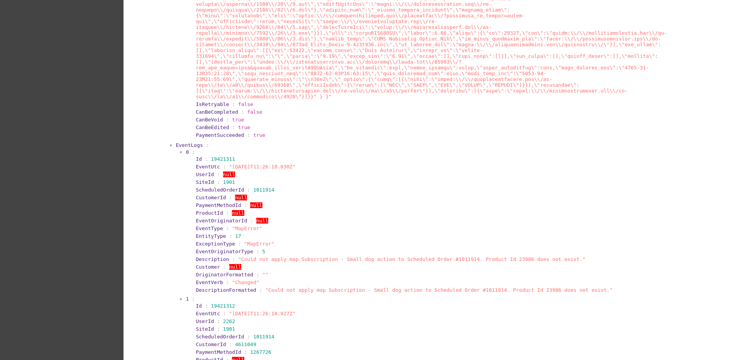
scroll to position [10365, 0]
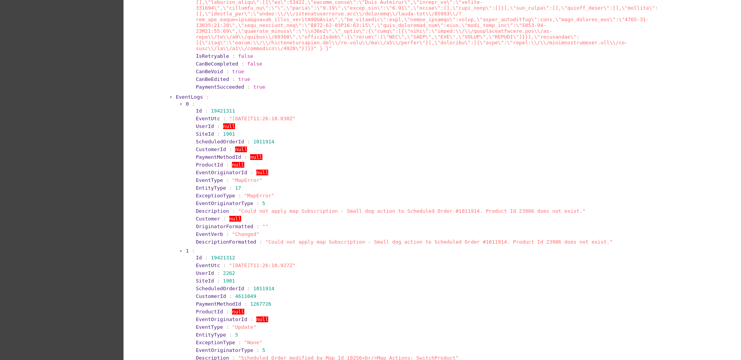
drag, startPoint x: 178, startPoint y: 201, endPoint x: 330, endPoint y: 199, distance: 151.7
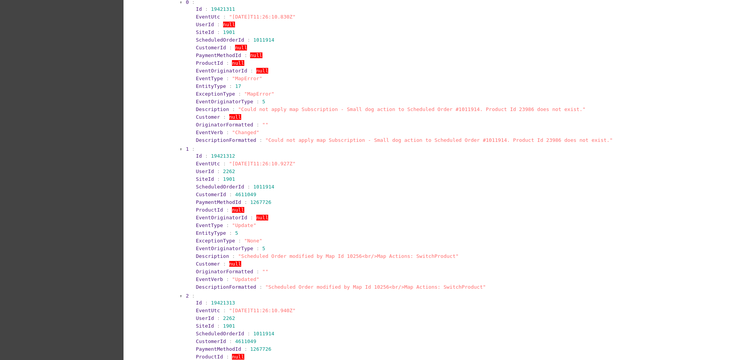
scroll to position [10510, 0]
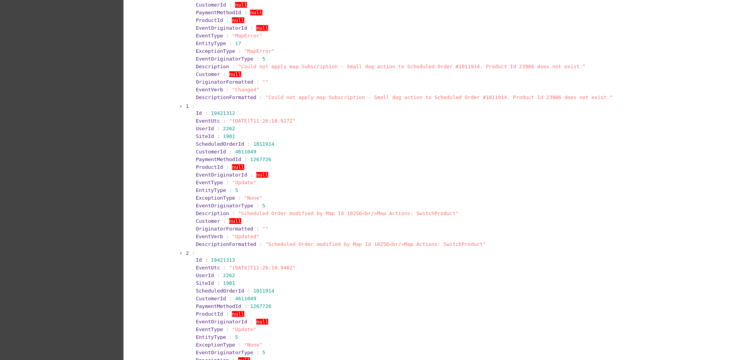
drag, startPoint x: 227, startPoint y: 205, endPoint x: 553, endPoint y: 200, distance: 325.8
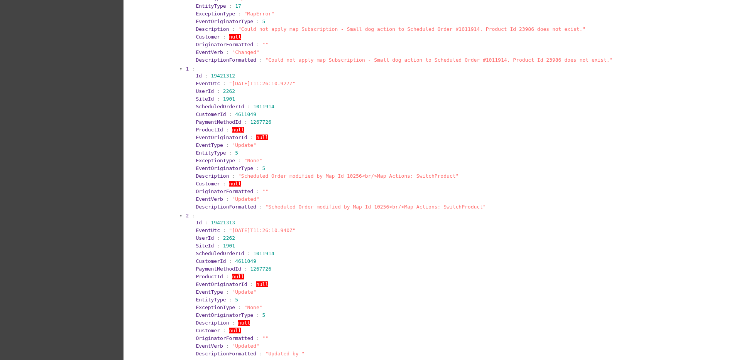
scroll to position [10606, 0]
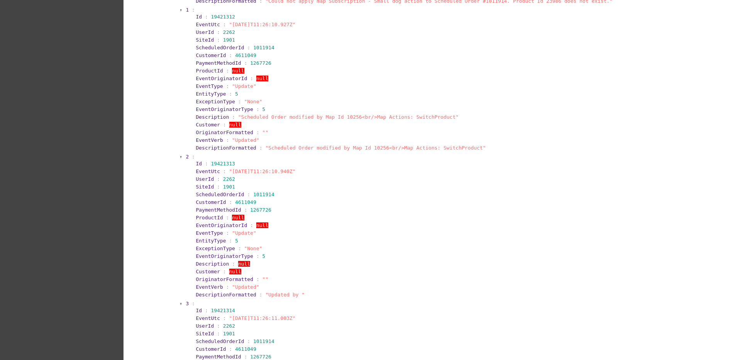
drag, startPoint x: 188, startPoint y: 223, endPoint x: 333, endPoint y: 223, distance: 145.5
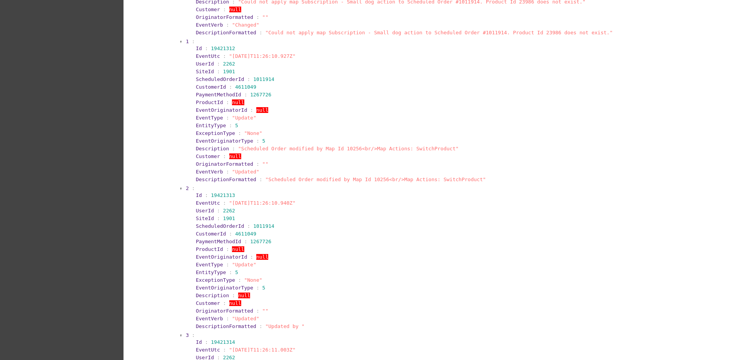
scroll to position [10558, 0]
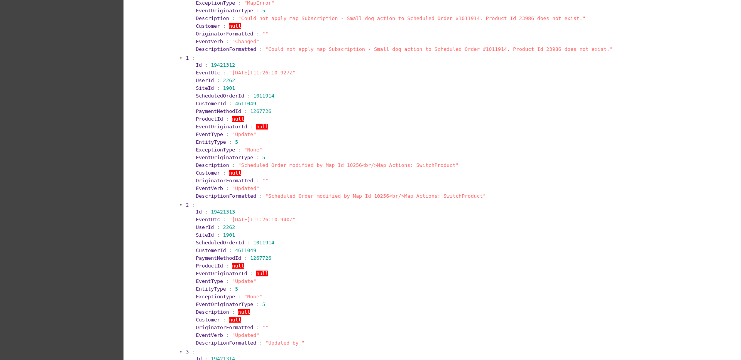
drag, startPoint x: 186, startPoint y: 64, endPoint x: 293, endPoint y: 66, distance: 106.9
